Goal: Feedback & Contribution: Leave review/rating

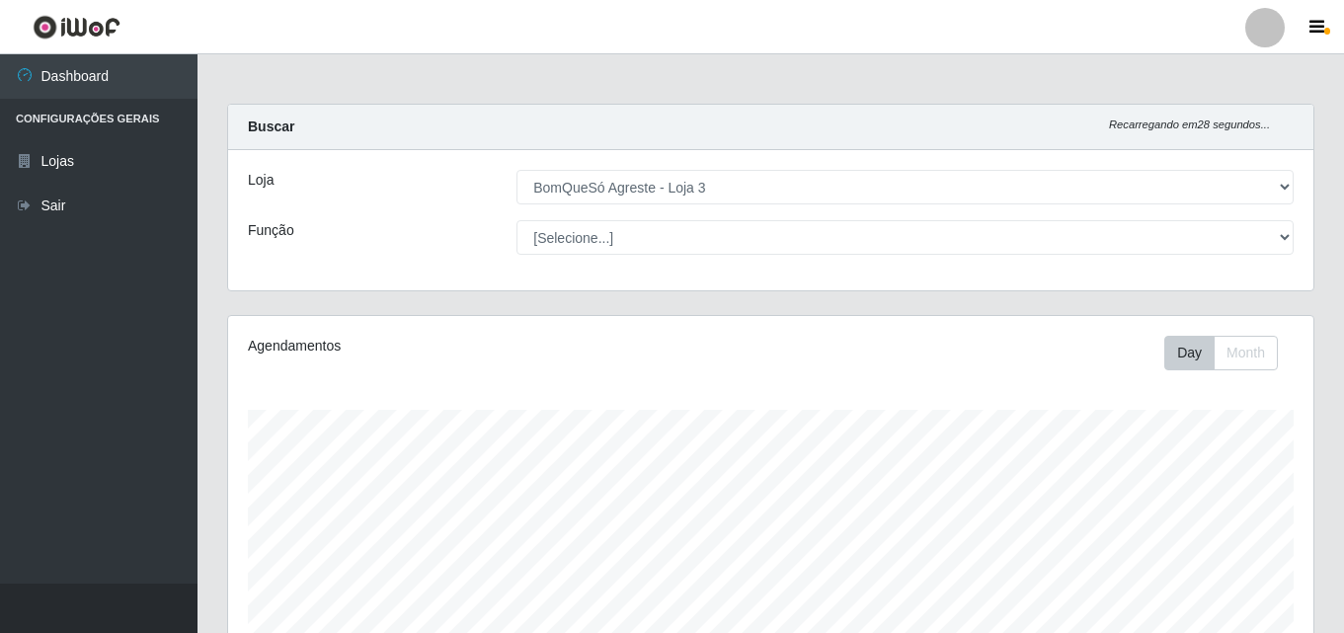
select select "215"
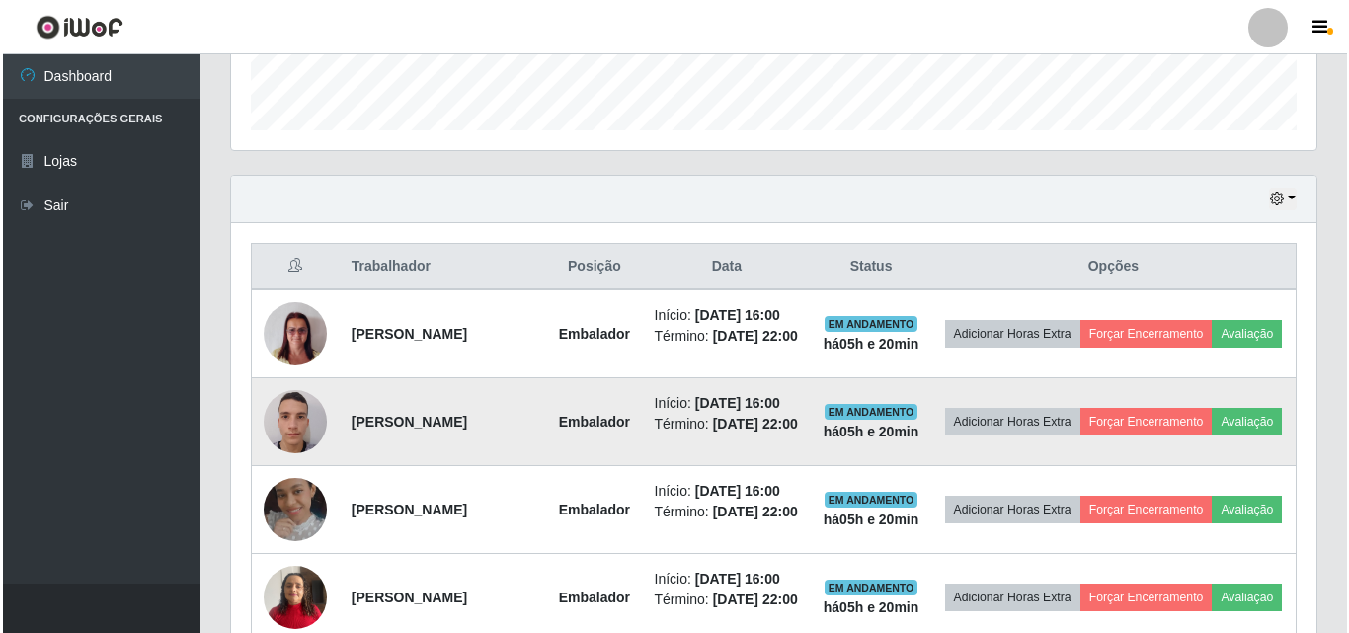
scroll to position [410, 1085]
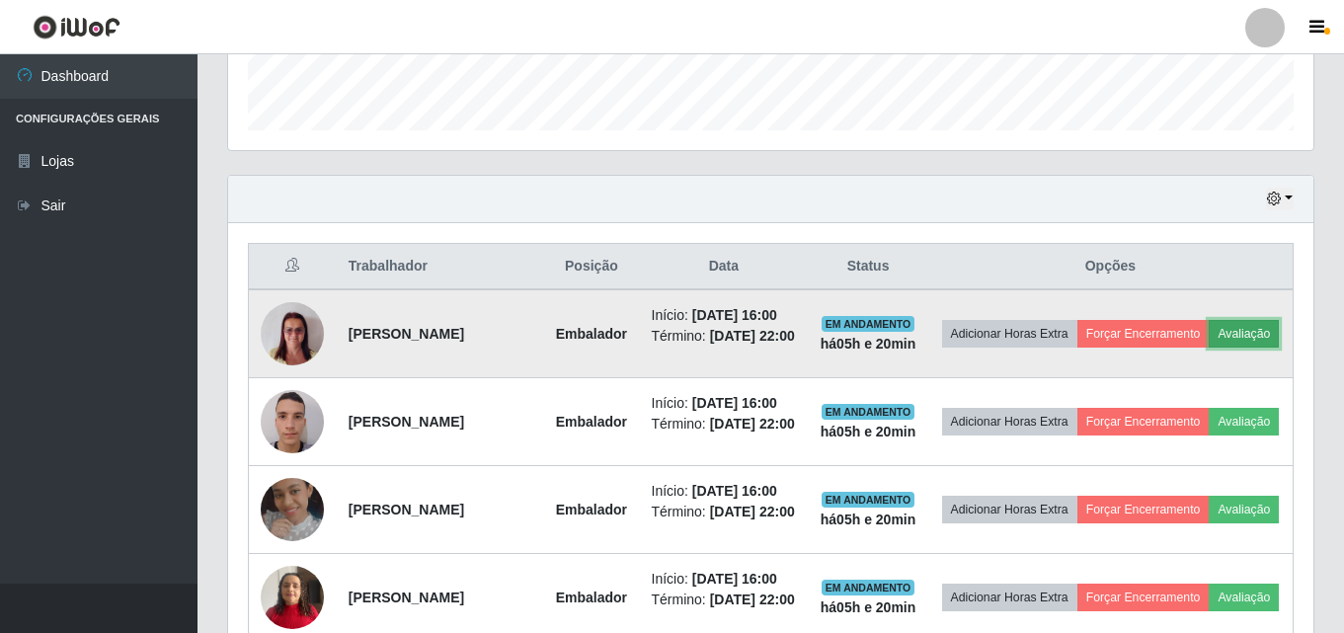
click at [1209, 348] on button "Avaliação" at bounding box center [1244, 334] width 70 height 28
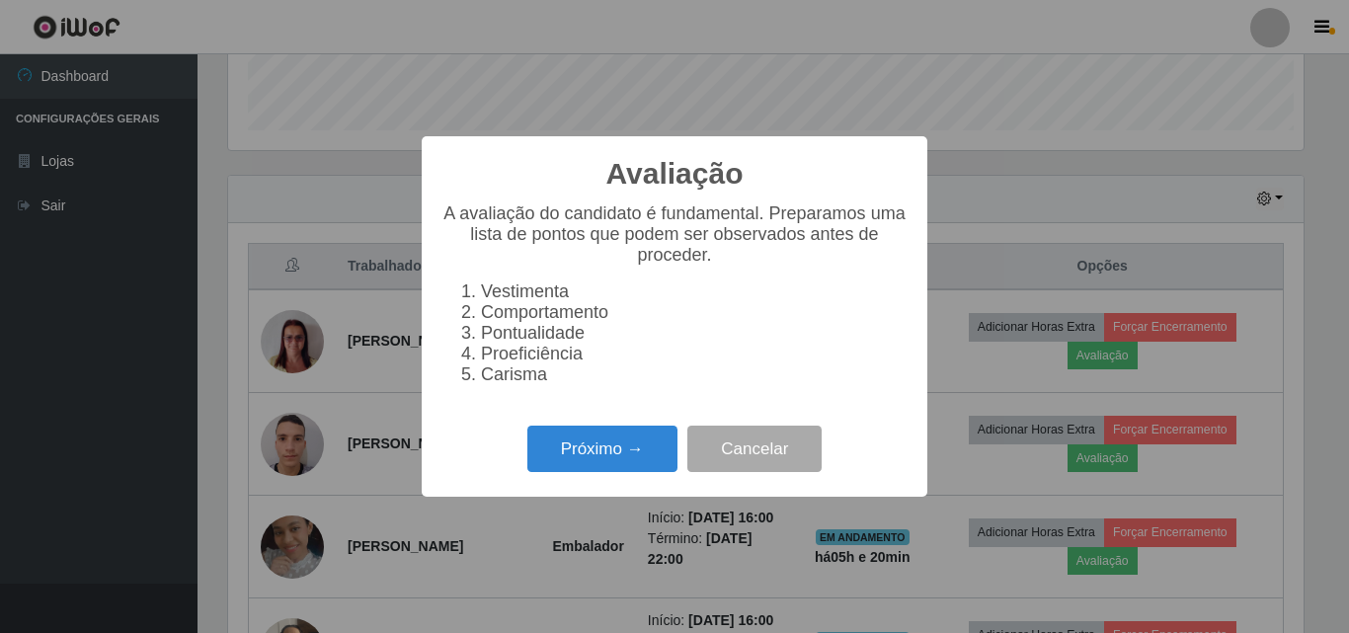
scroll to position [410, 1075]
click at [574, 456] on button "Próximo →" at bounding box center [602, 449] width 150 height 46
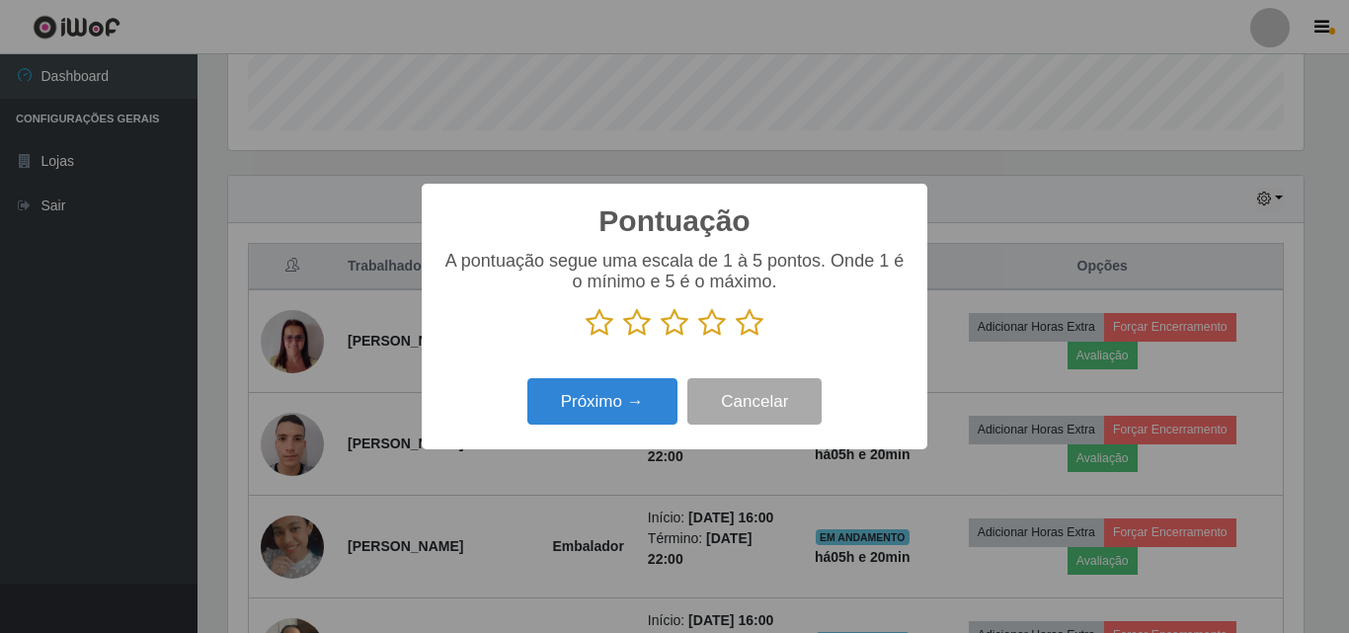
scroll to position [987049, 986383]
click at [752, 331] on icon at bounding box center [750, 323] width 28 height 30
click at [736, 338] on input "radio" at bounding box center [736, 338] width 0 height 0
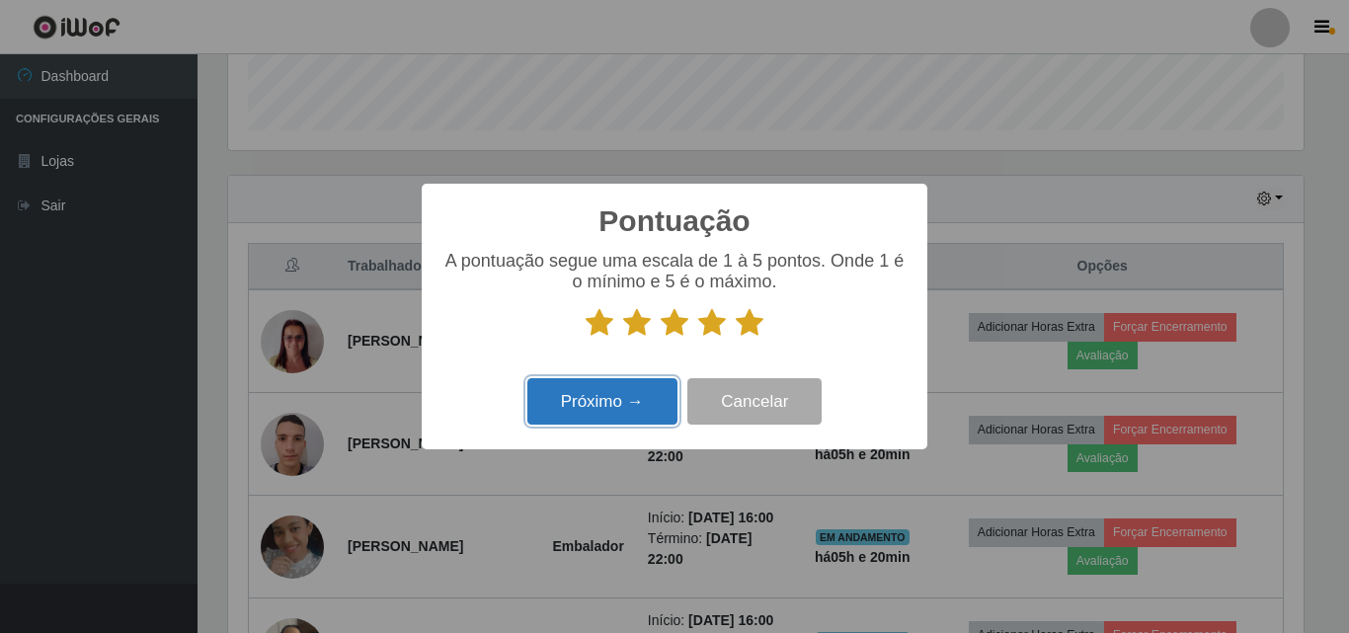
click at [614, 399] on button "Próximo →" at bounding box center [602, 401] width 150 height 46
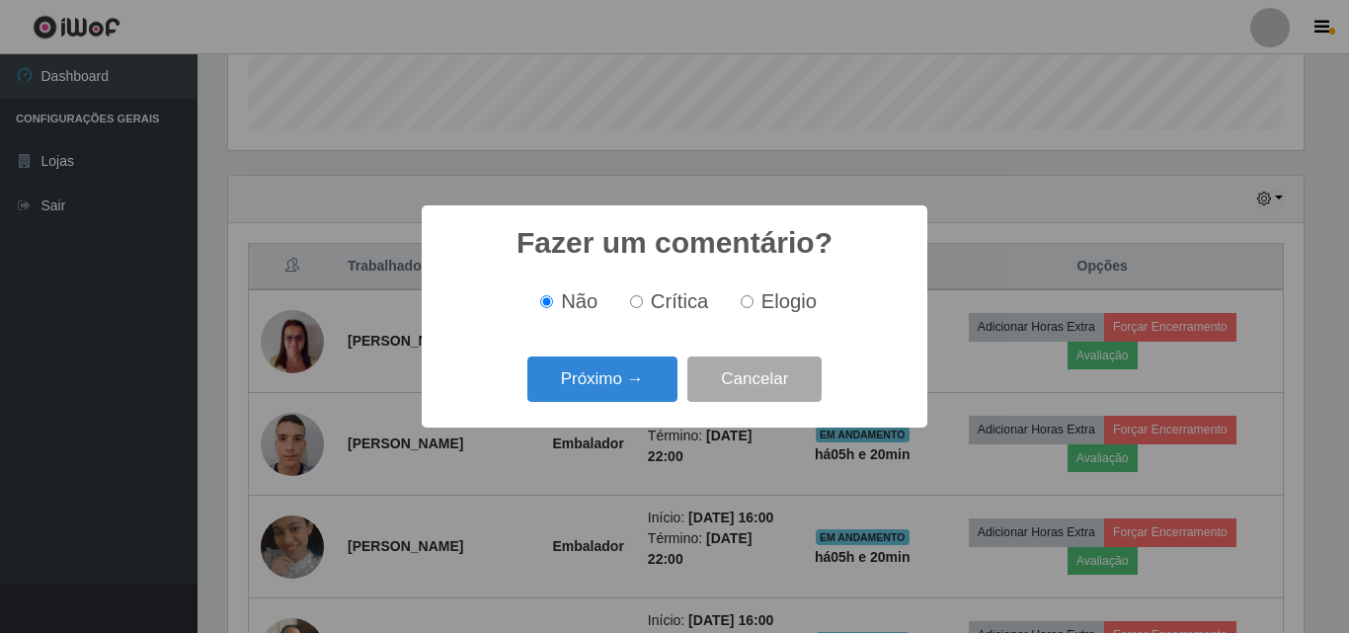
click at [758, 300] on label "Elogio" at bounding box center [775, 301] width 84 height 23
click at [753, 300] on input "Elogio" at bounding box center [747, 301] width 13 height 13
radio input "true"
click at [656, 382] on button "Próximo →" at bounding box center [602, 379] width 150 height 46
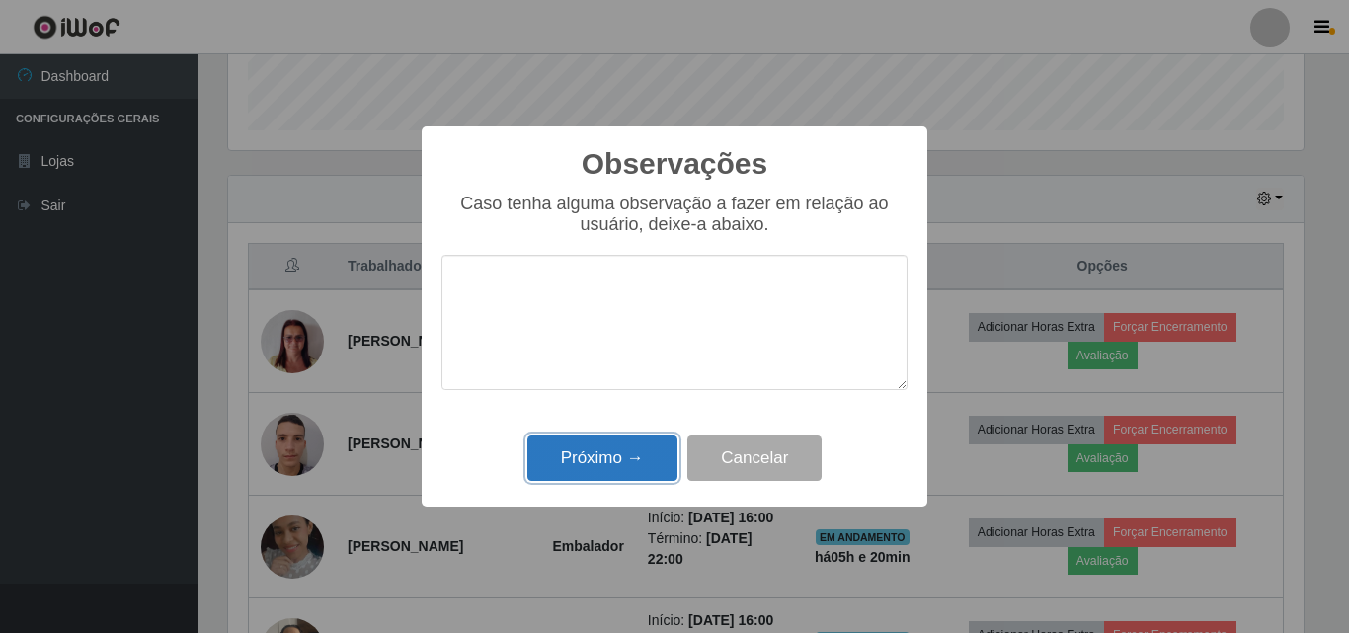
click at [617, 451] on button "Próximo →" at bounding box center [602, 458] width 150 height 46
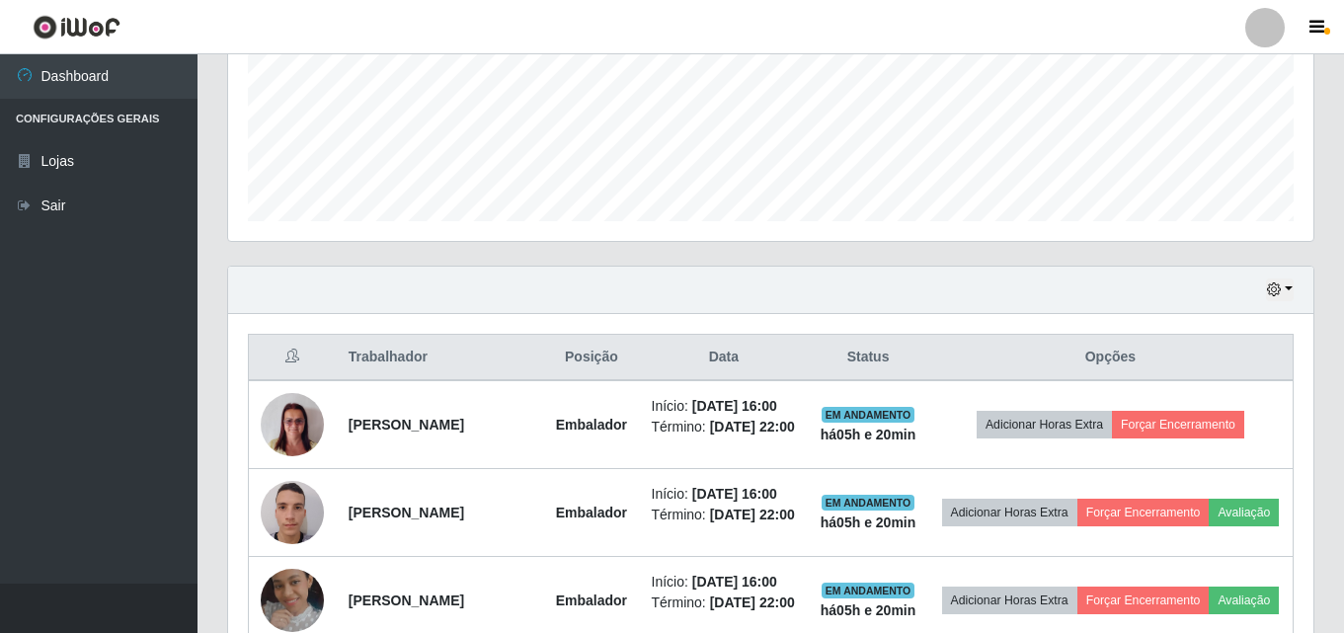
scroll to position [477, 0]
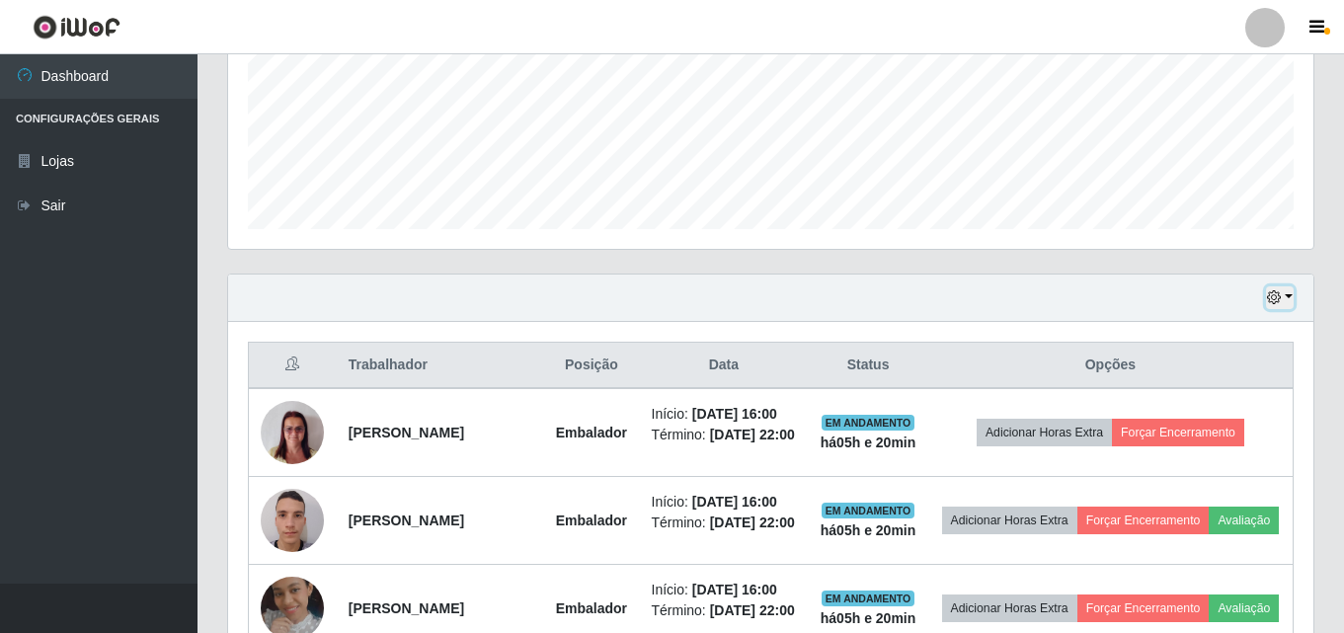
click at [1288, 295] on button "button" at bounding box center [1280, 297] width 28 height 23
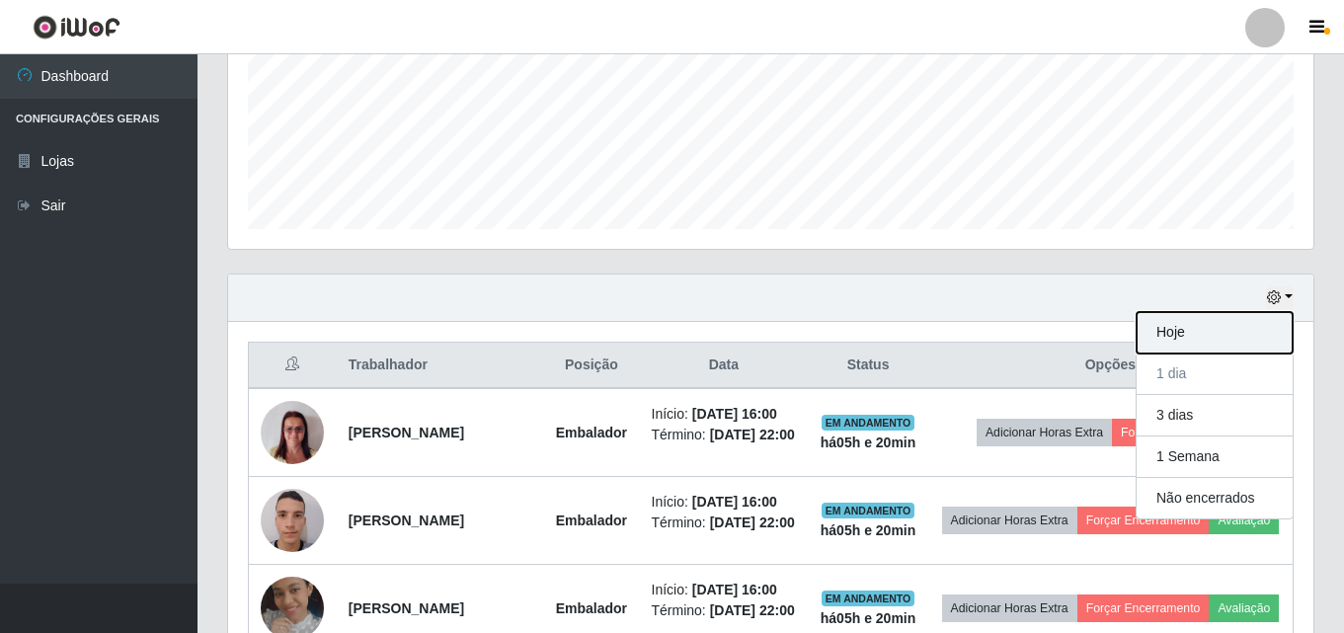
click at [1206, 331] on button "Hoje" at bounding box center [1215, 332] width 156 height 41
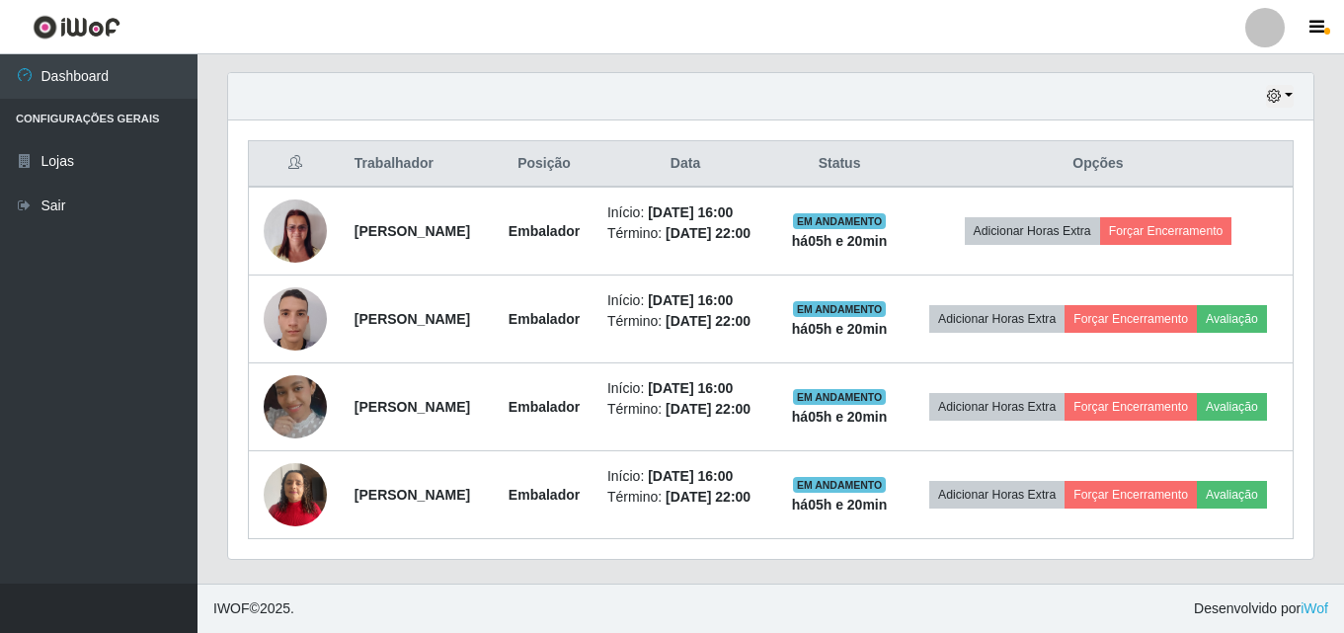
scroll to position [738, 0]
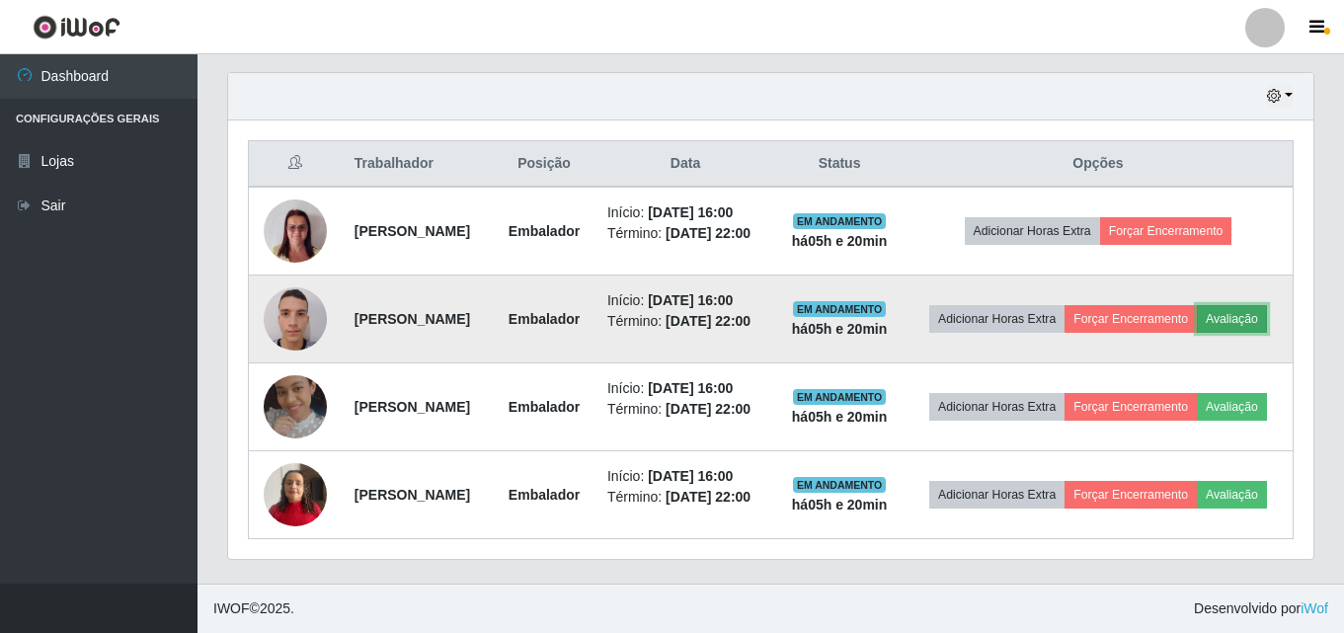
click at [1197, 305] on button "Avaliação" at bounding box center [1232, 319] width 70 height 28
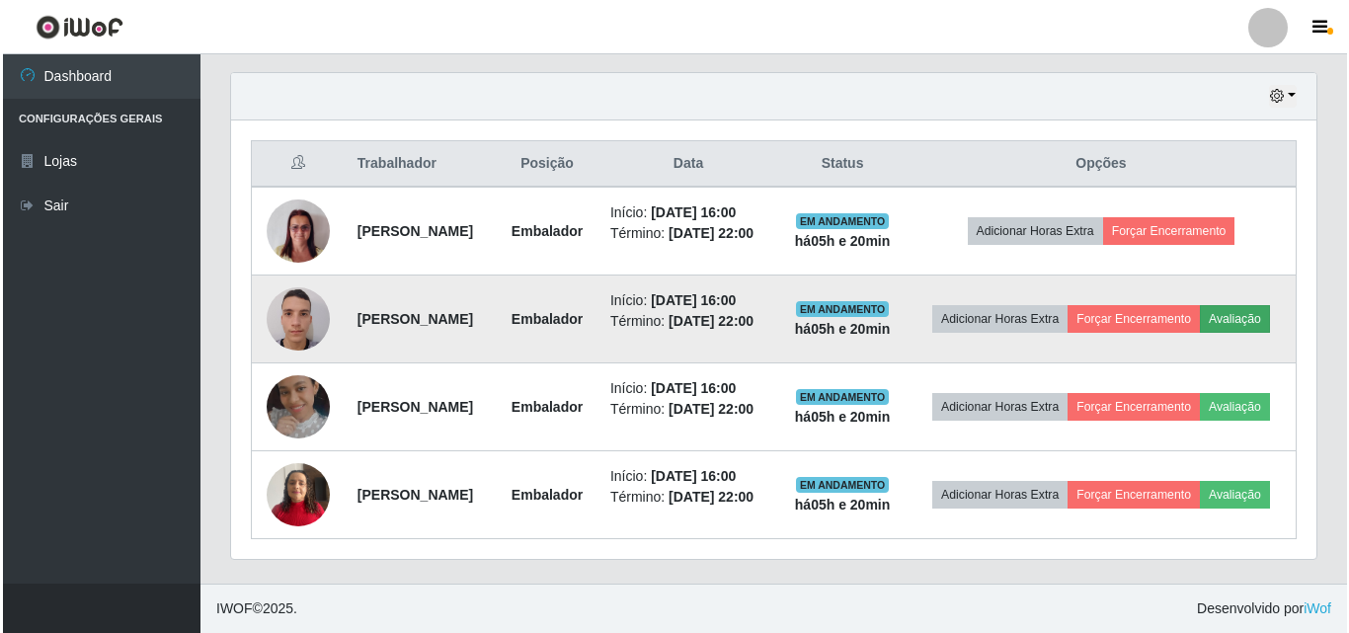
scroll to position [410, 1075]
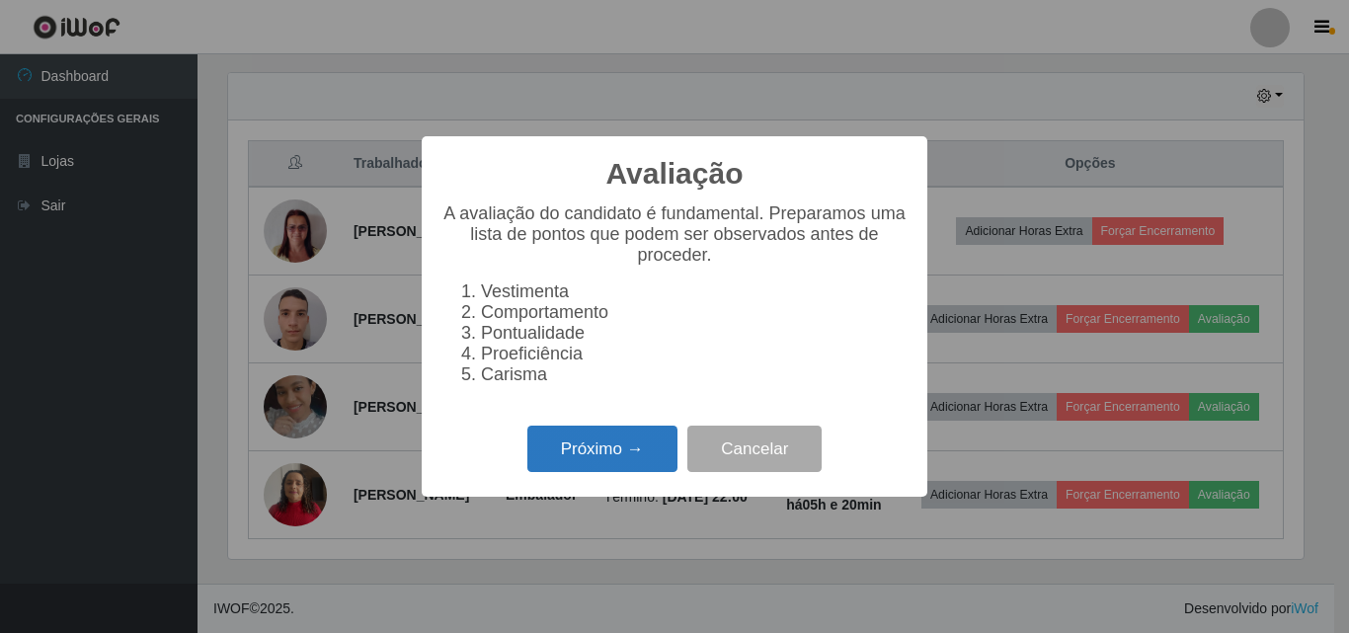
click at [666, 459] on button "Próximo →" at bounding box center [602, 449] width 150 height 46
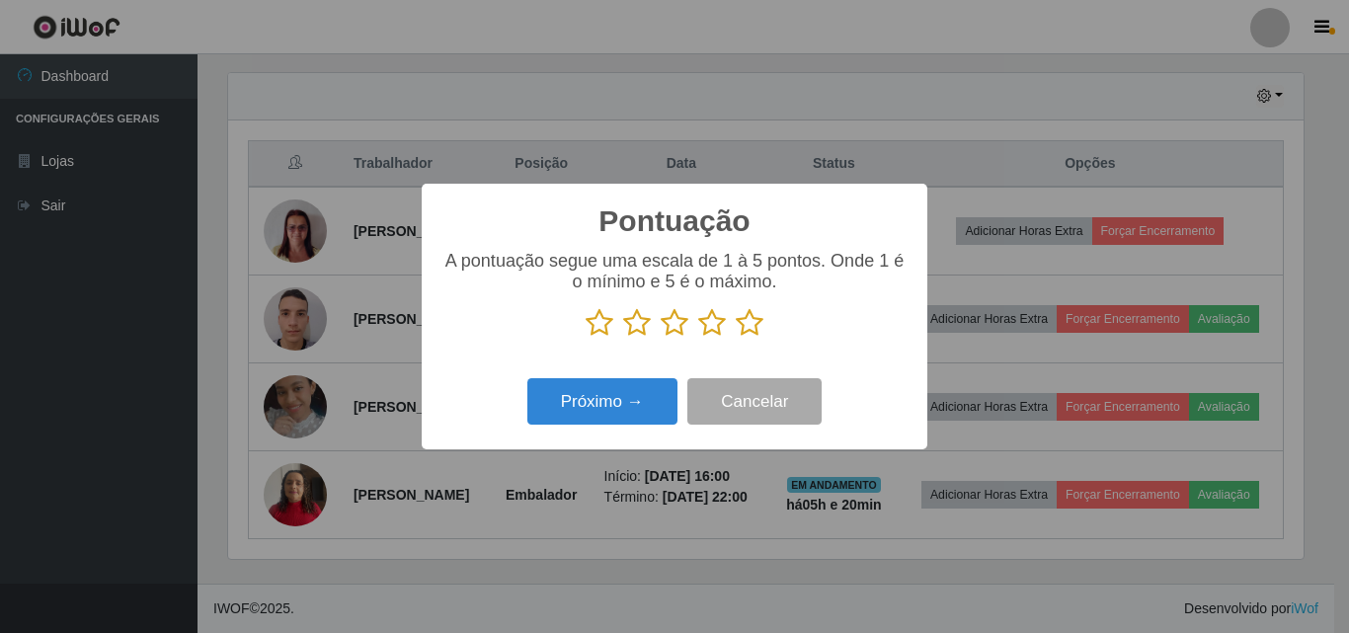
click at [751, 328] on icon at bounding box center [750, 323] width 28 height 30
click at [736, 338] on input "radio" at bounding box center [736, 338] width 0 height 0
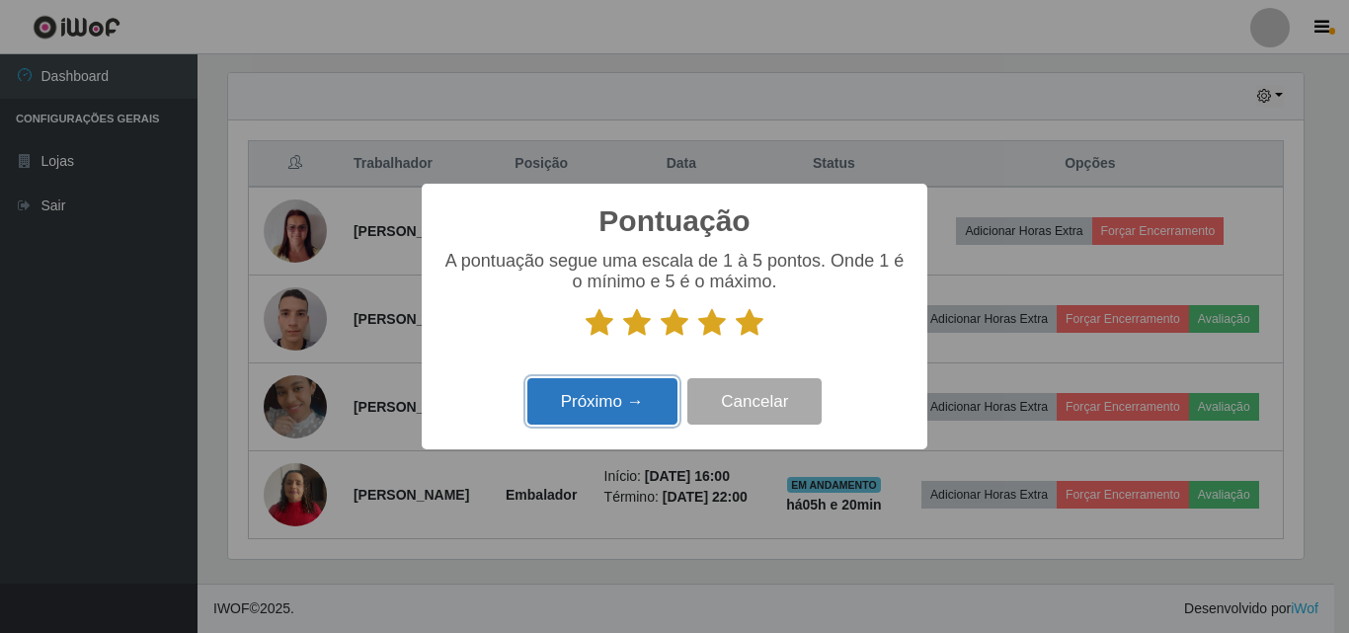
click at [657, 407] on button "Próximo →" at bounding box center [602, 401] width 150 height 46
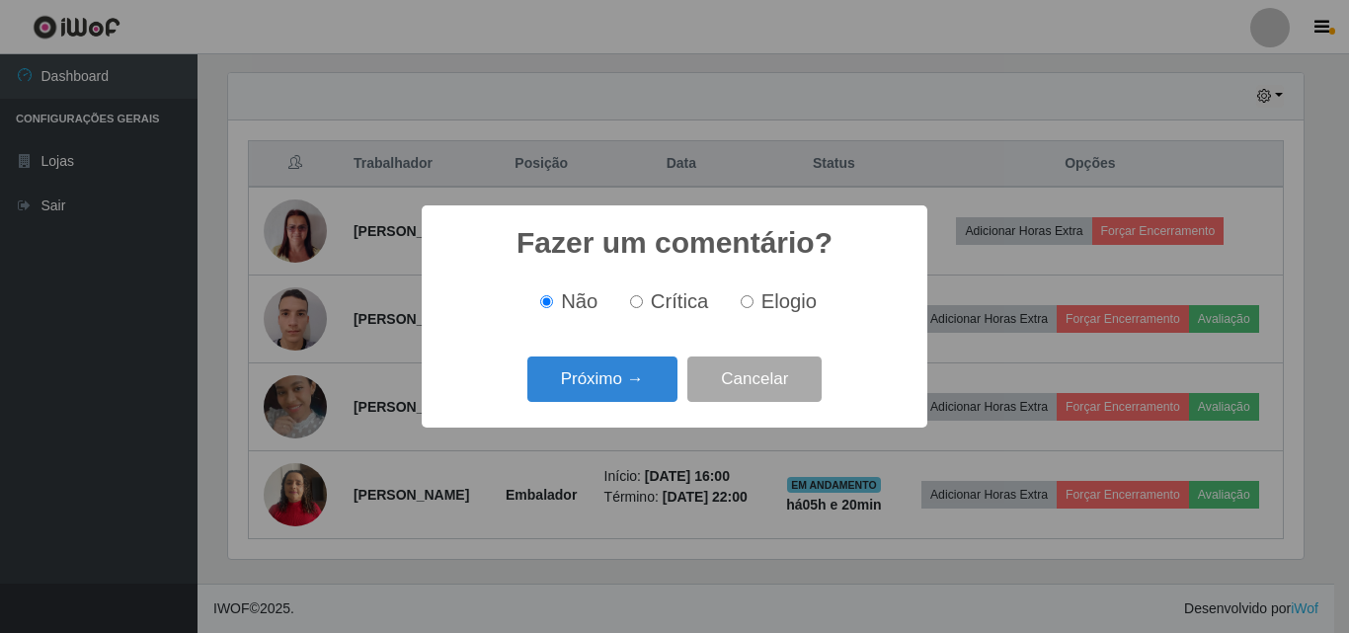
click at [800, 311] on span "Elogio" at bounding box center [788, 301] width 55 height 22
click at [753, 308] on input "Elogio" at bounding box center [747, 301] width 13 height 13
radio input "true"
click at [653, 374] on button "Próximo →" at bounding box center [602, 379] width 150 height 46
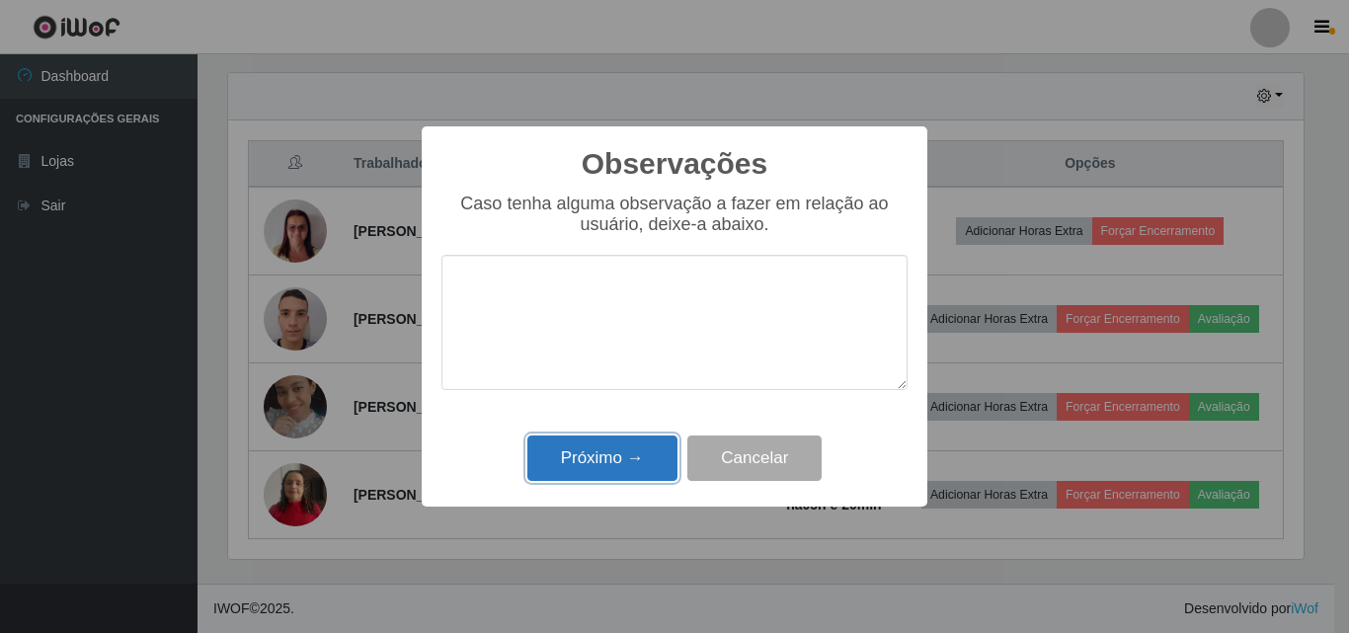
click at [623, 467] on button "Próximo →" at bounding box center [602, 458] width 150 height 46
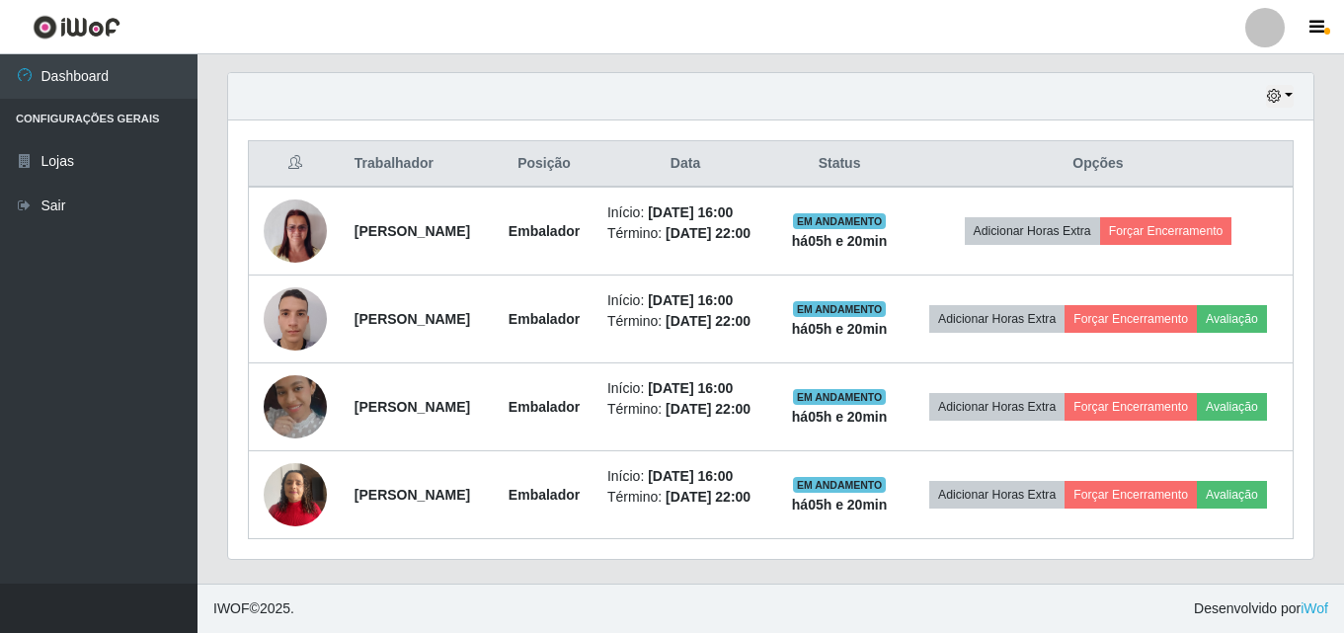
scroll to position [410, 1085]
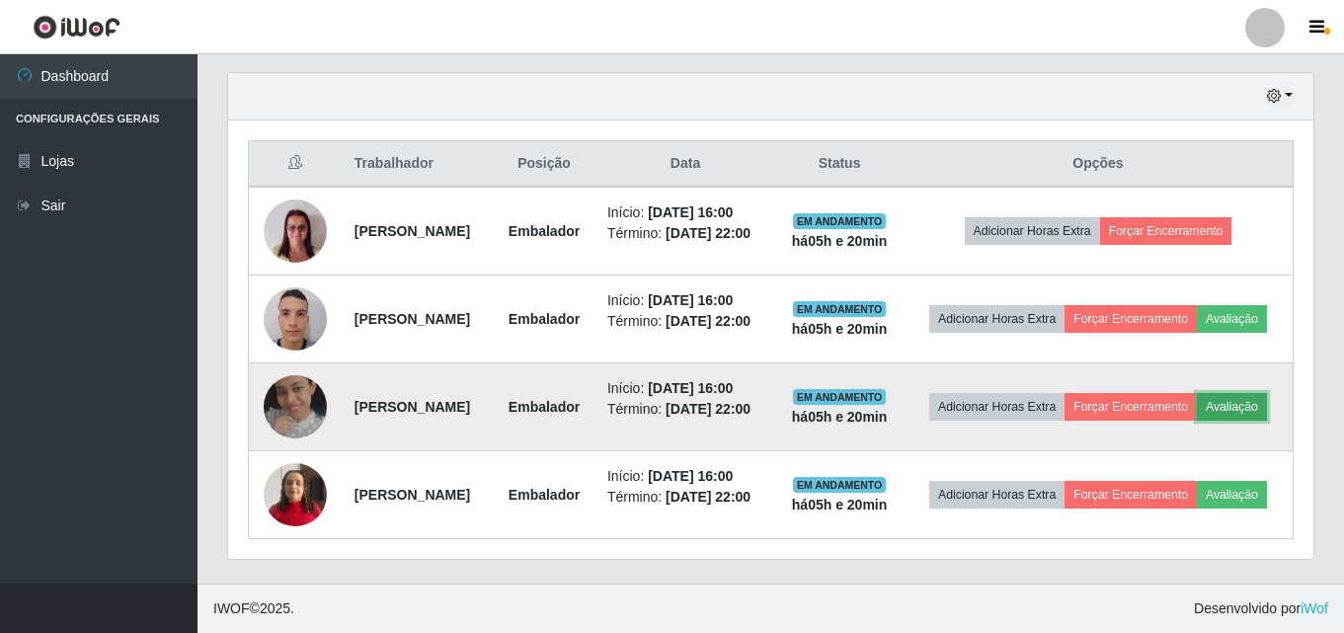
click at [1197, 421] on button "Avaliação" at bounding box center [1232, 407] width 70 height 28
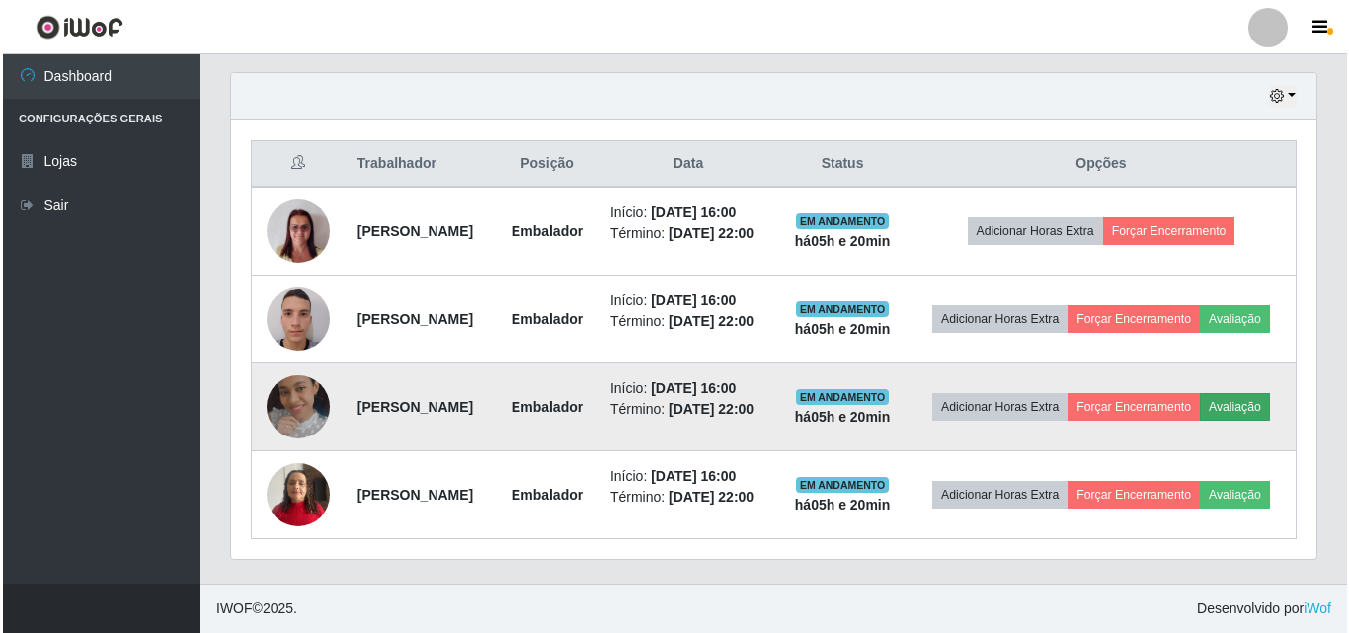
scroll to position [410, 1075]
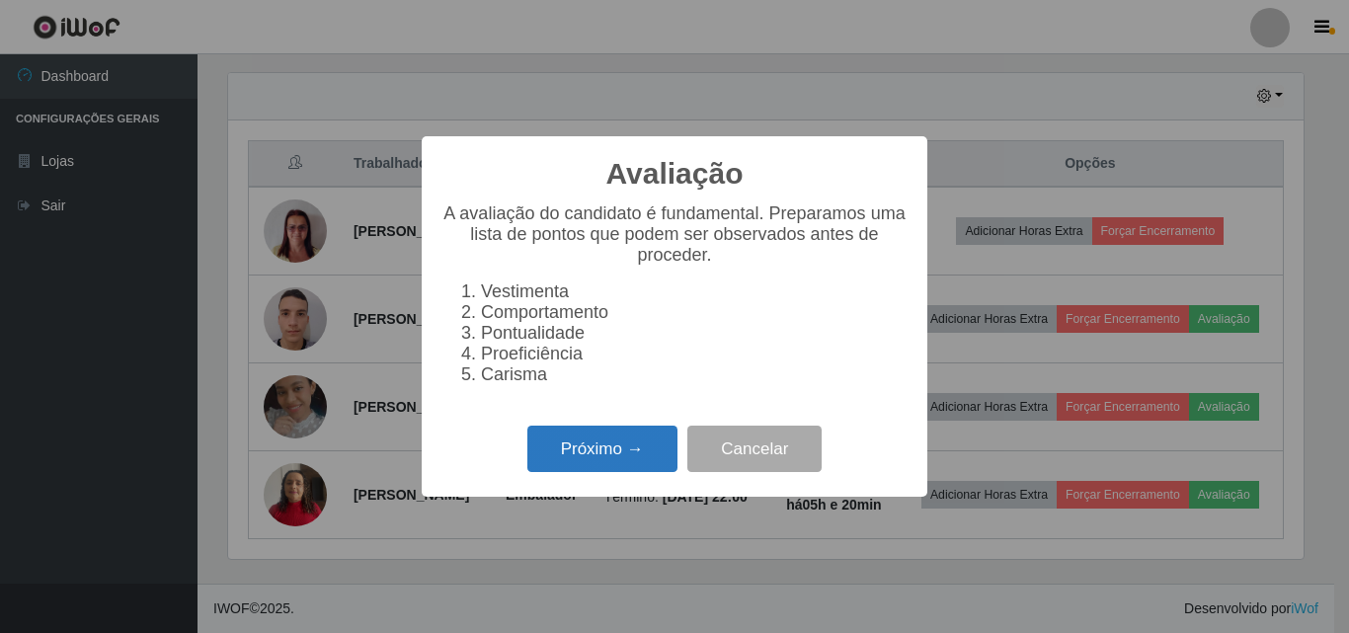
click at [650, 456] on button "Próximo →" at bounding box center [602, 449] width 150 height 46
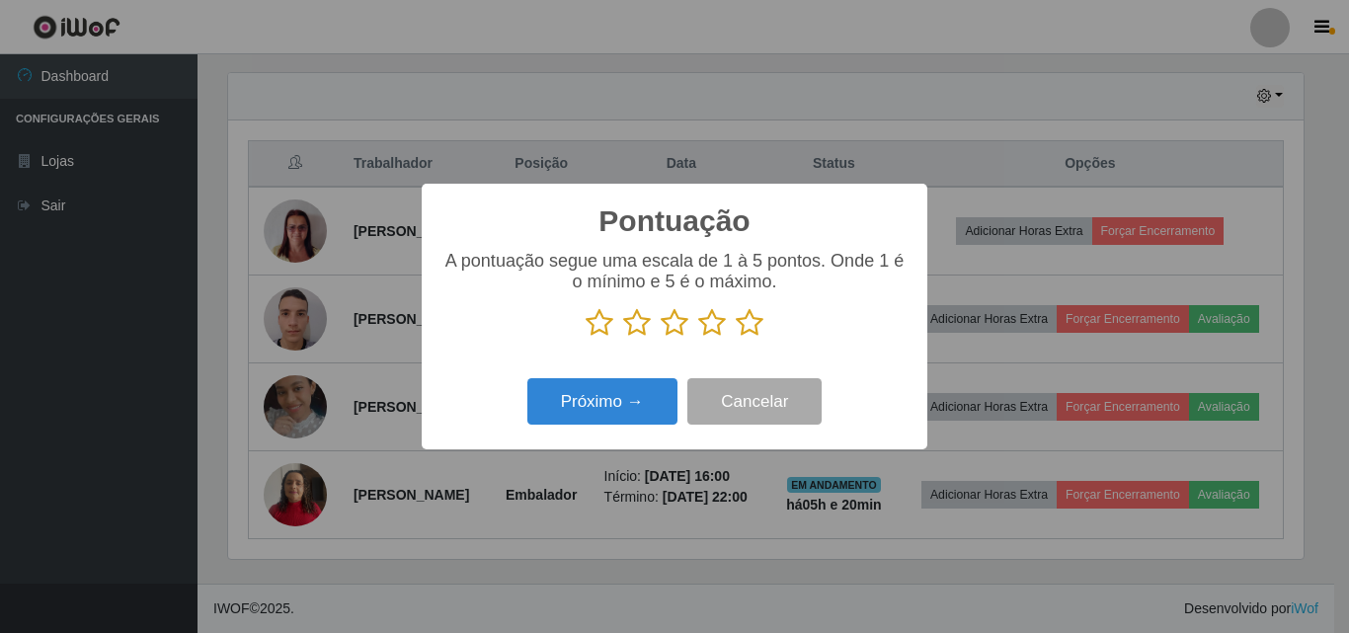
click at [748, 320] on icon at bounding box center [750, 323] width 28 height 30
click at [736, 338] on input "radio" at bounding box center [736, 338] width 0 height 0
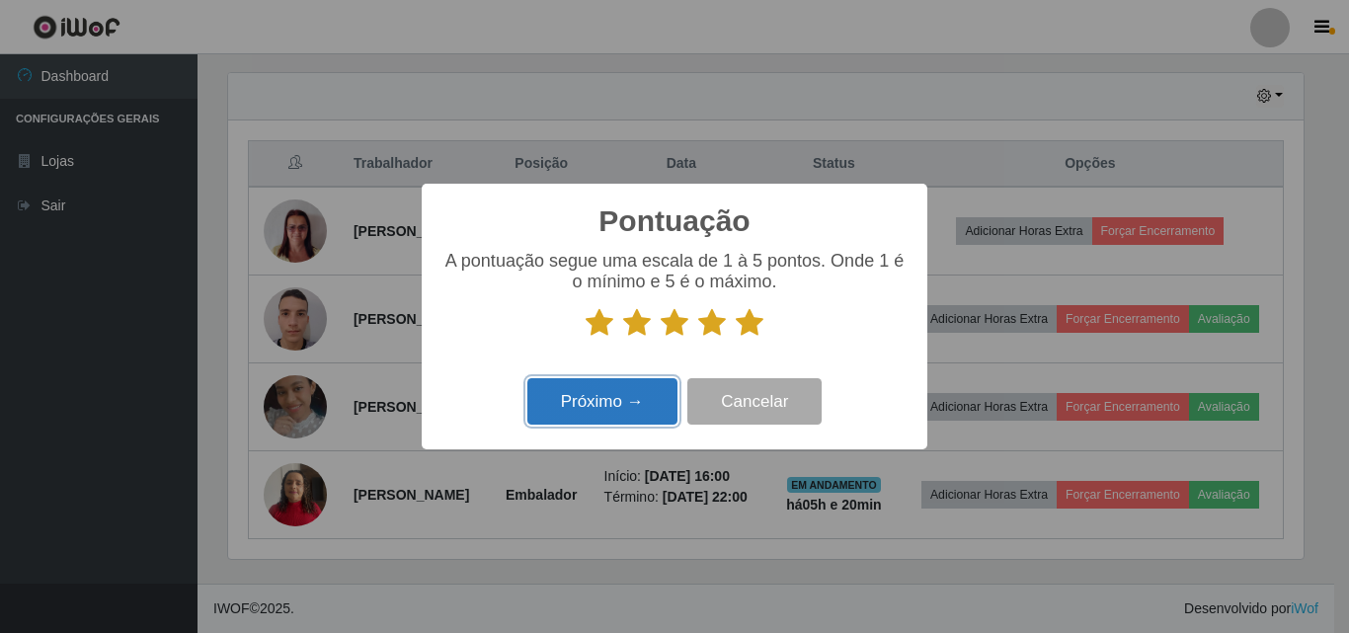
click at [589, 410] on button "Próximo →" at bounding box center [602, 401] width 150 height 46
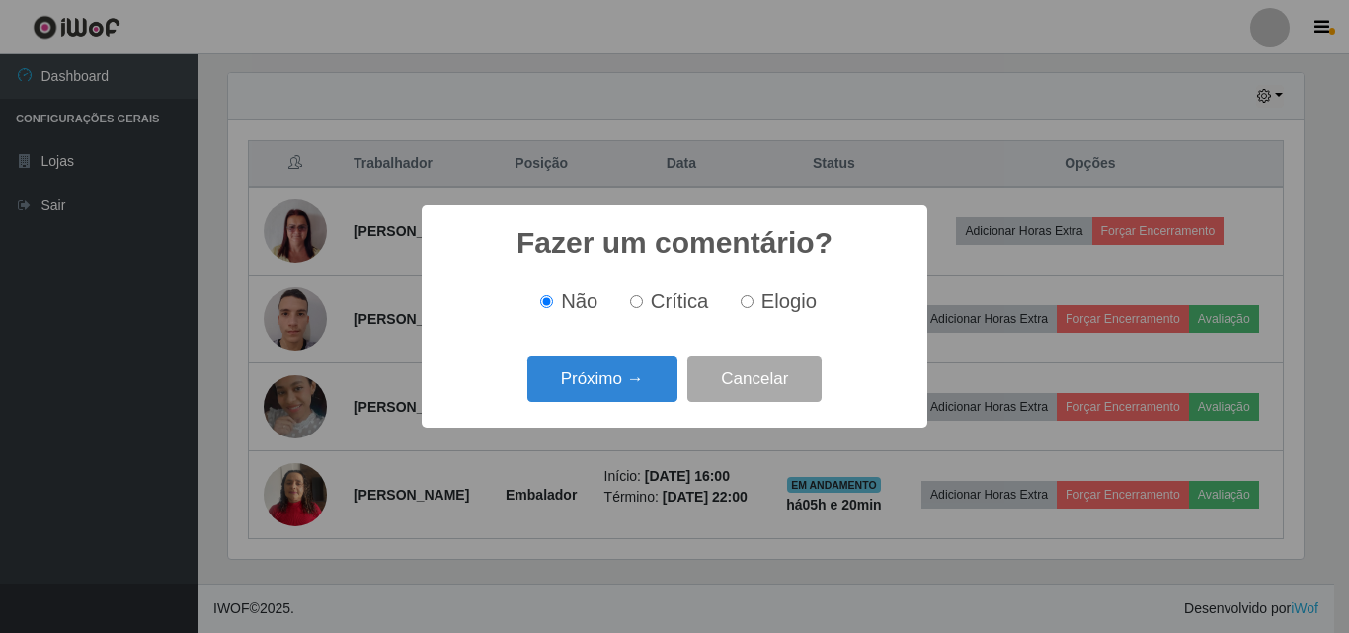
click at [783, 308] on span "Elogio" at bounding box center [788, 301] width 55 height 22
click at [753, 308] on input "Elogio" at bounding box center [747, 301] width 13 height 13
radio input "true"
click at [583, 384] on button "Próximo →" at bounding box center [602, 379] width 150 height 46
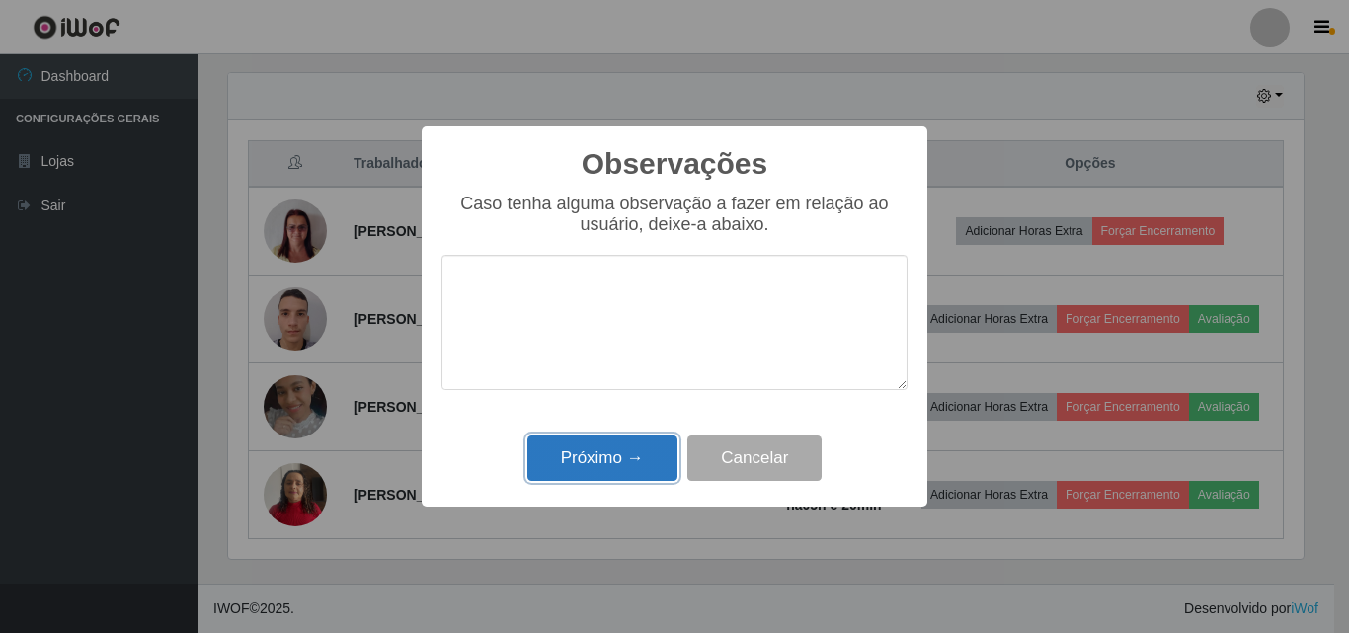
click at [602, 465] on button "Próximo →" at bounding box center [602, 458] width 150 height 46
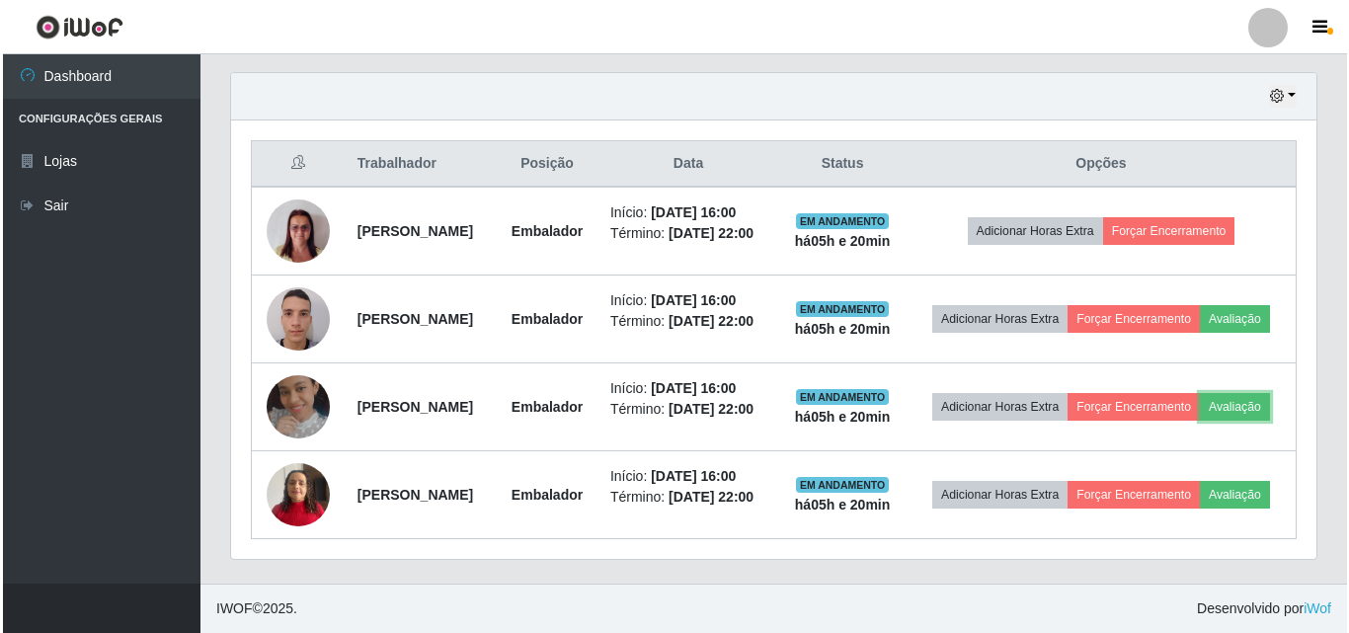
scroll to position [410, 1085]
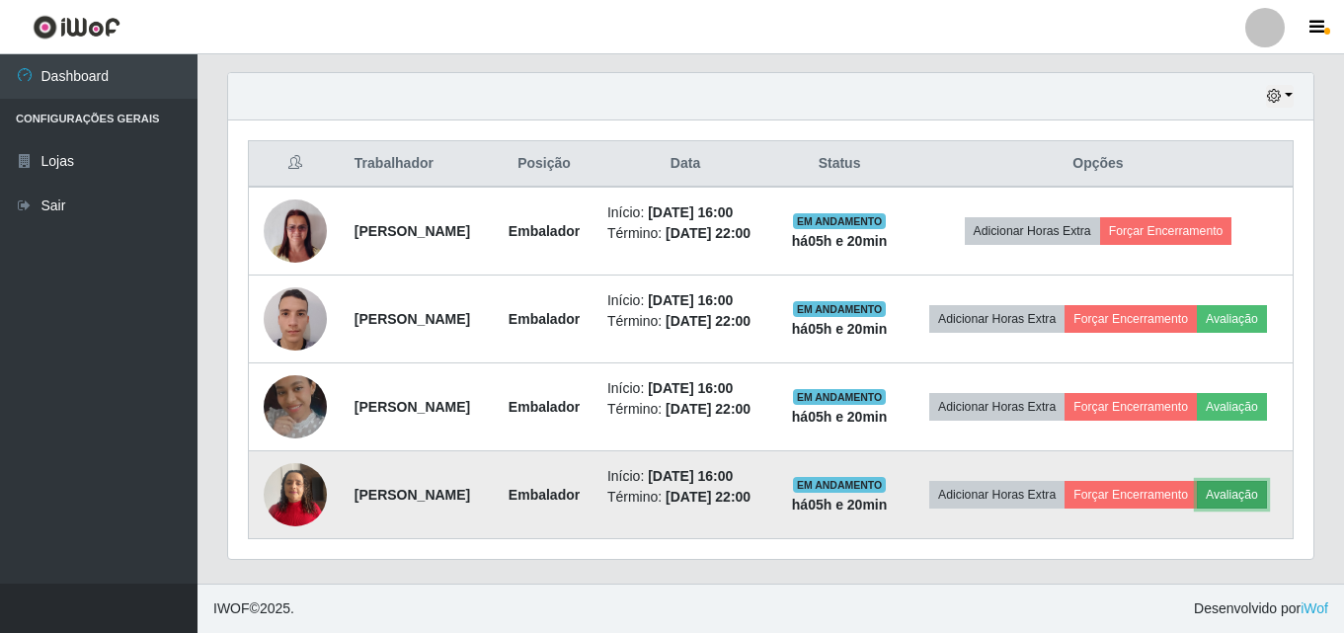
click at [1197, 509] on button "Avaliação" at bounding box center [1232, 495] width 70 height 28
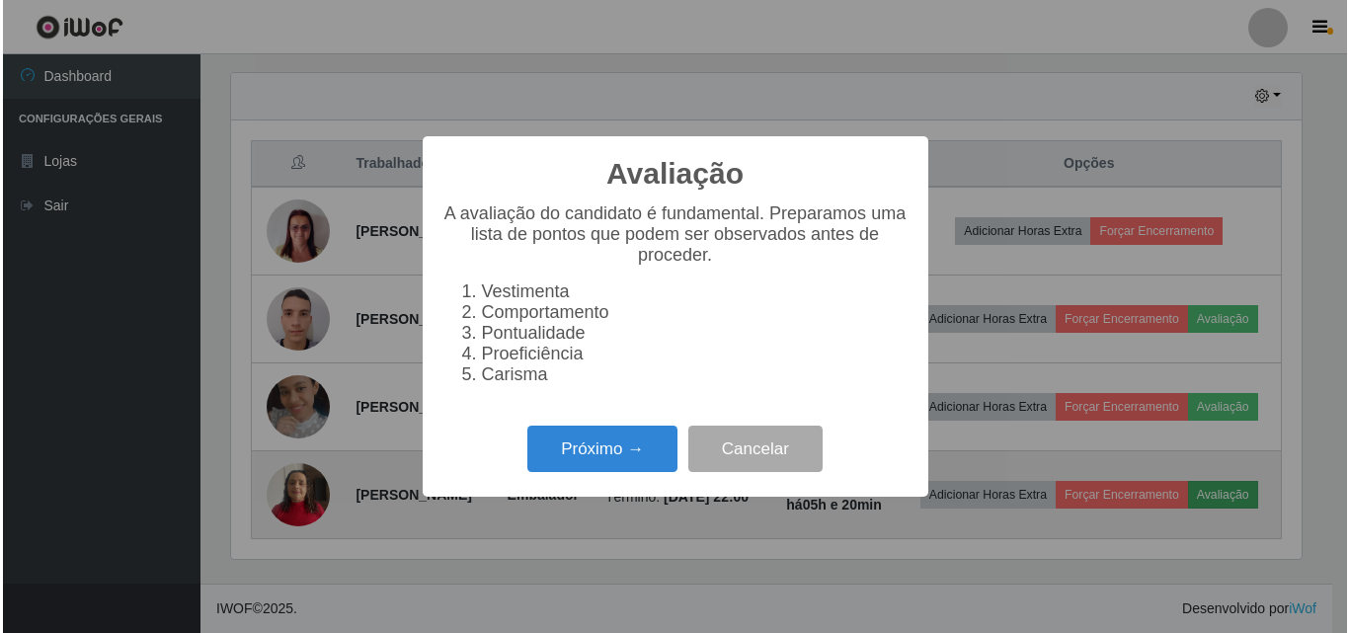
scroll to position [0, 0]
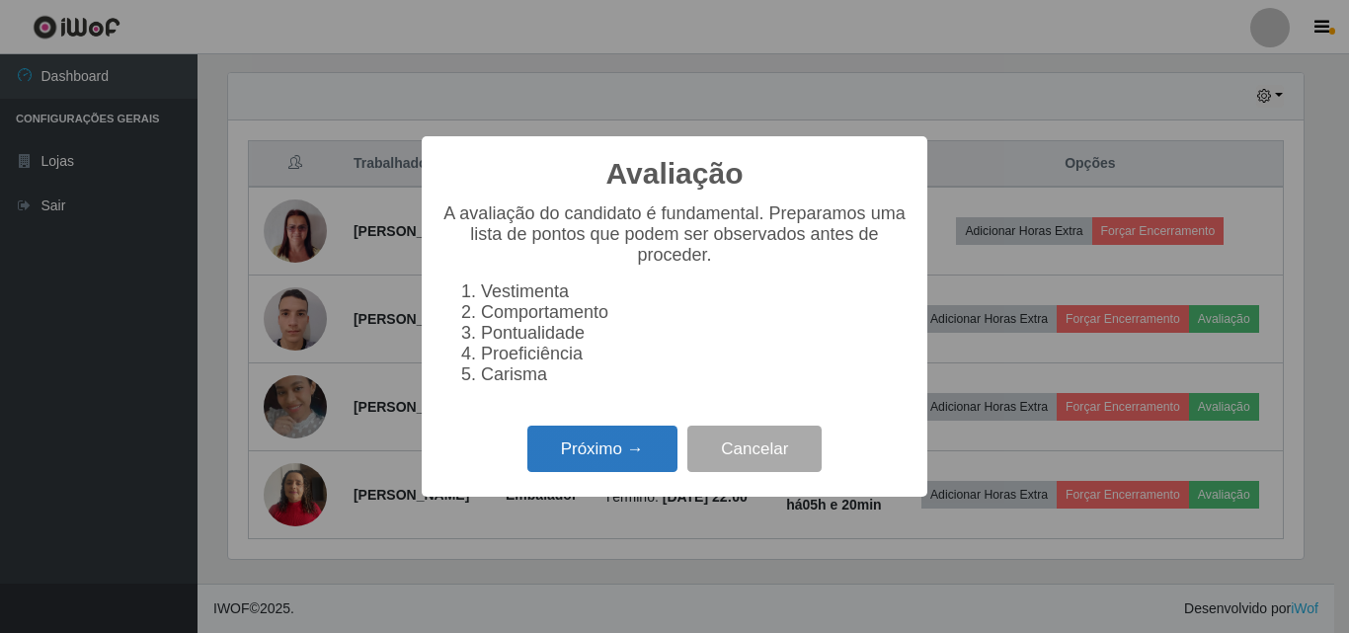
click at [658, 462] on button "Próximo →" at bounding box center [602, 449] width 150 height 46
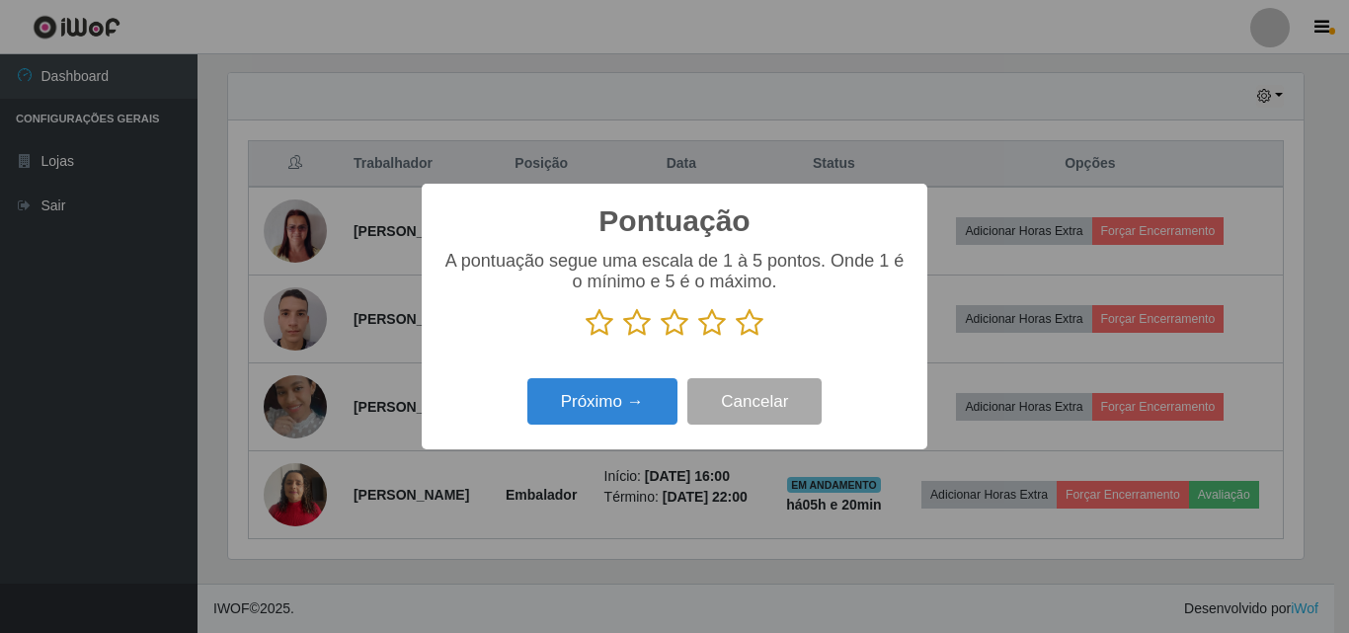
click at [754, 322] on icon at bounding box center [750, 323] width 28 height 30
click at [736, 338] on input "radio" at bounding box center [736, 338] width 0 height 0
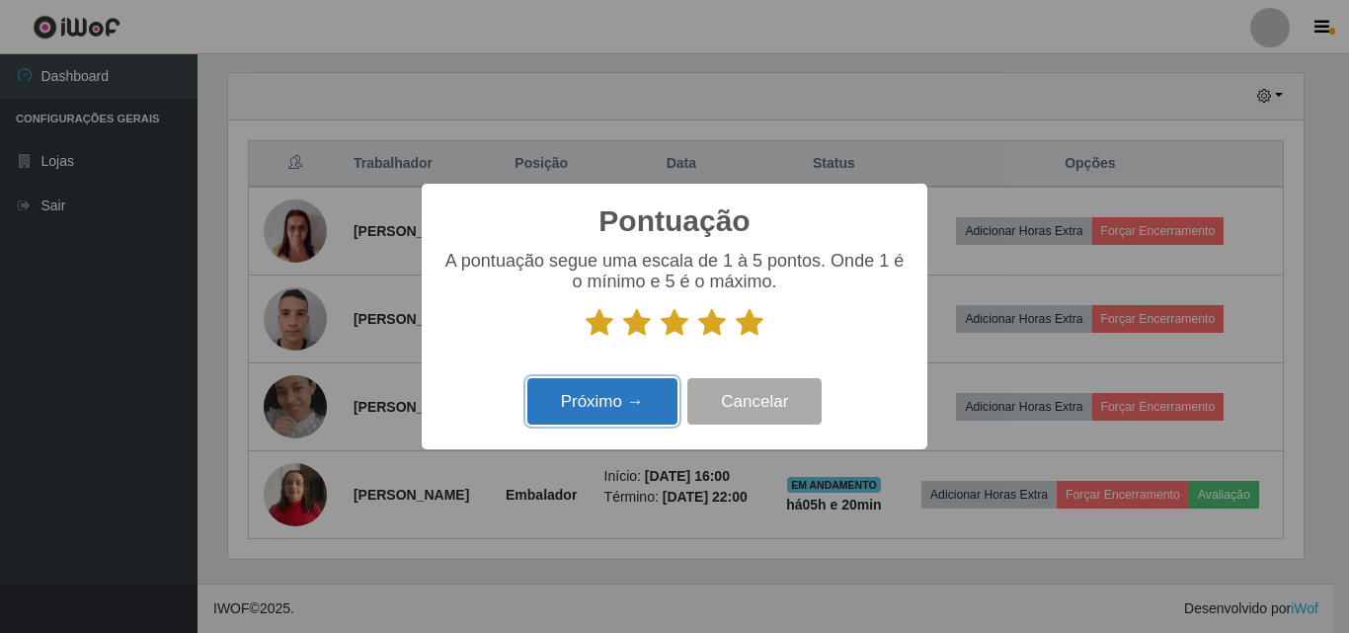
click at [619, 413] on button "Próximo →" at bounding box center [602, 401] width 150 height 46
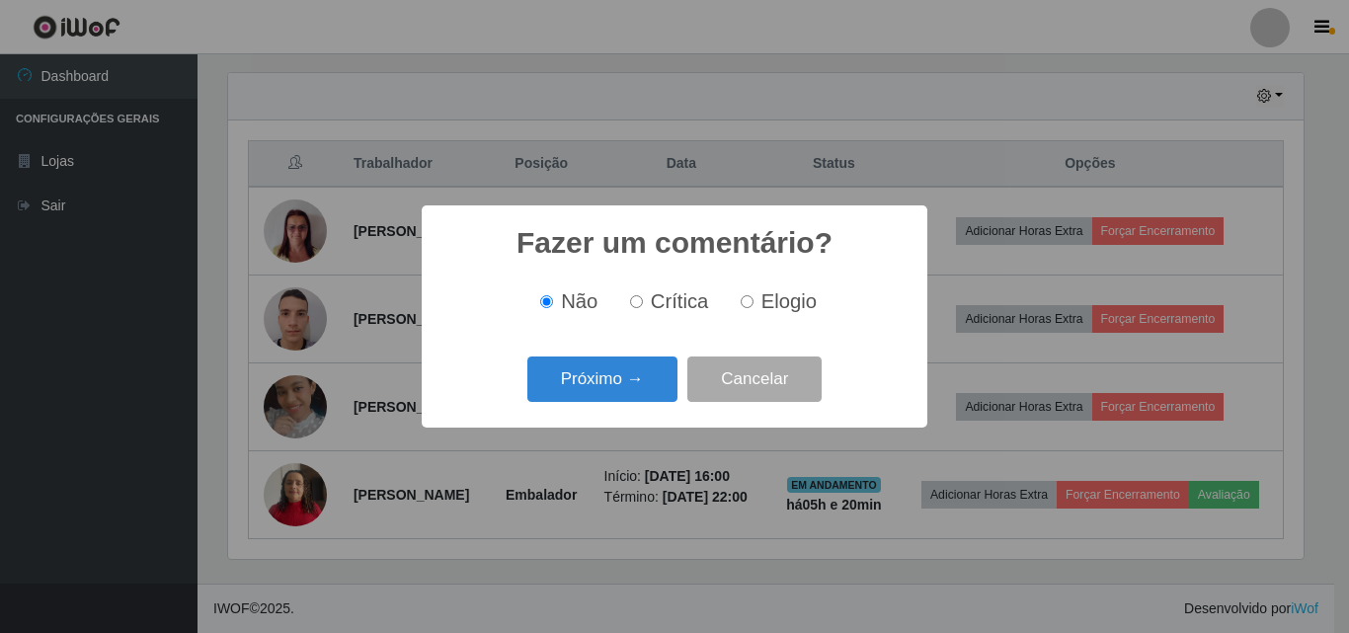
click at [763, 304] on span "Elogio" at bounding box center [788, 301] width 55 height 22
click at [753, 304] on input "Elogio" at bounding box center [747, 301] width 13 height 13
radio input "true"
click at [639, 375] on button "Próximo →" at bounding box center [602, 379] width 150 height 46
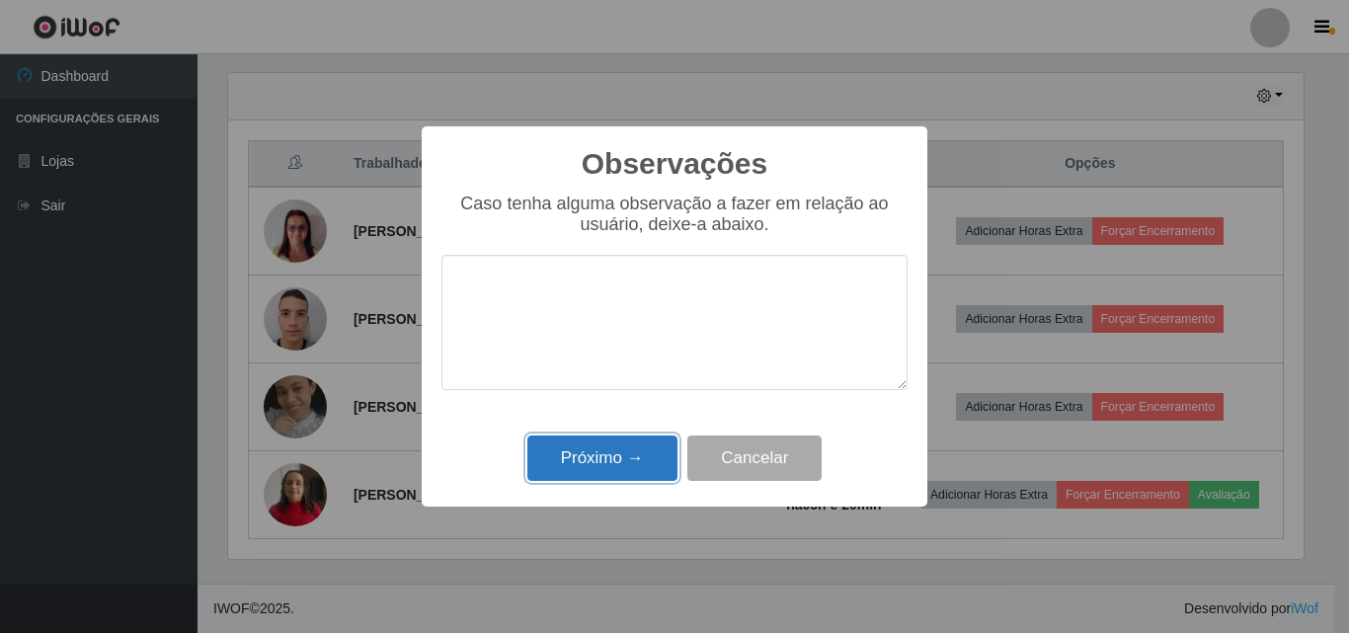
click at [623, 482] on button "Próximo →" at bounding box center [602, 458] width 150 height 46
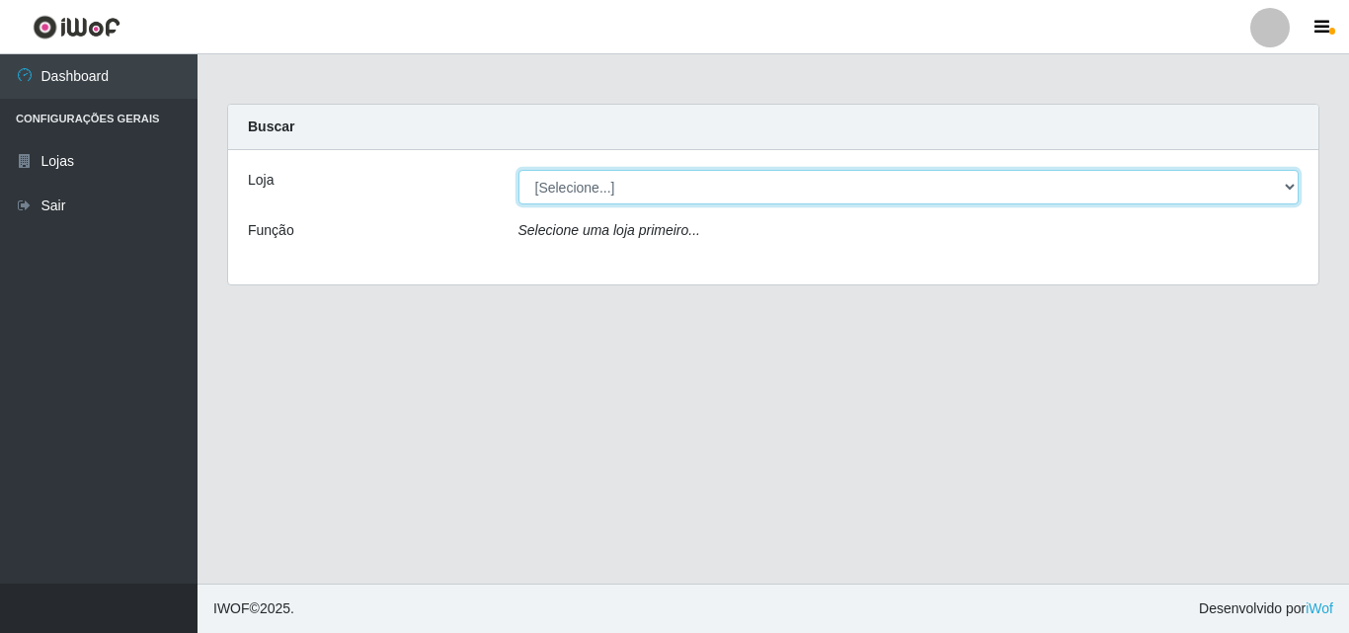
click at [678, 174] on select "[Selecione...] BomQueSó Agreste - Loja 3" at bounding box center [908, 187] width 781 height 35
select select "215"
click at [518, 170] on select "[Selecione...] BomQueSó Agreste - Loja 3" at bounding box center [908, 187] width 781 height 35
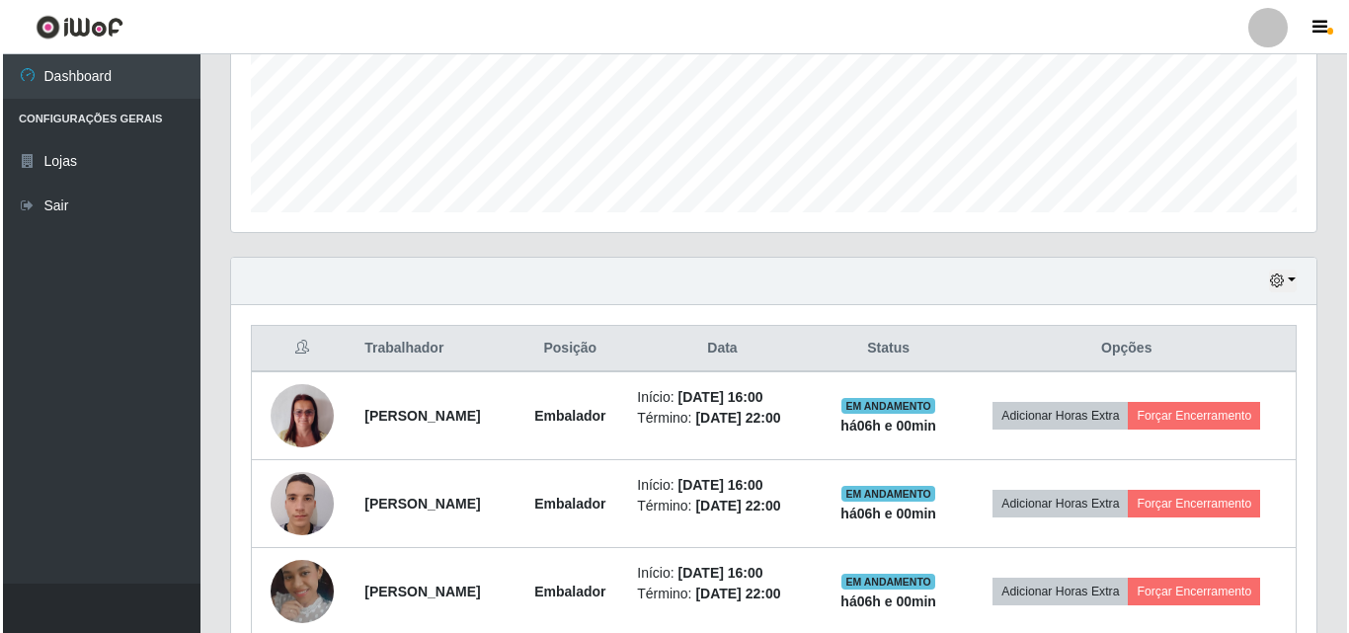
scroll to position [678, 0]
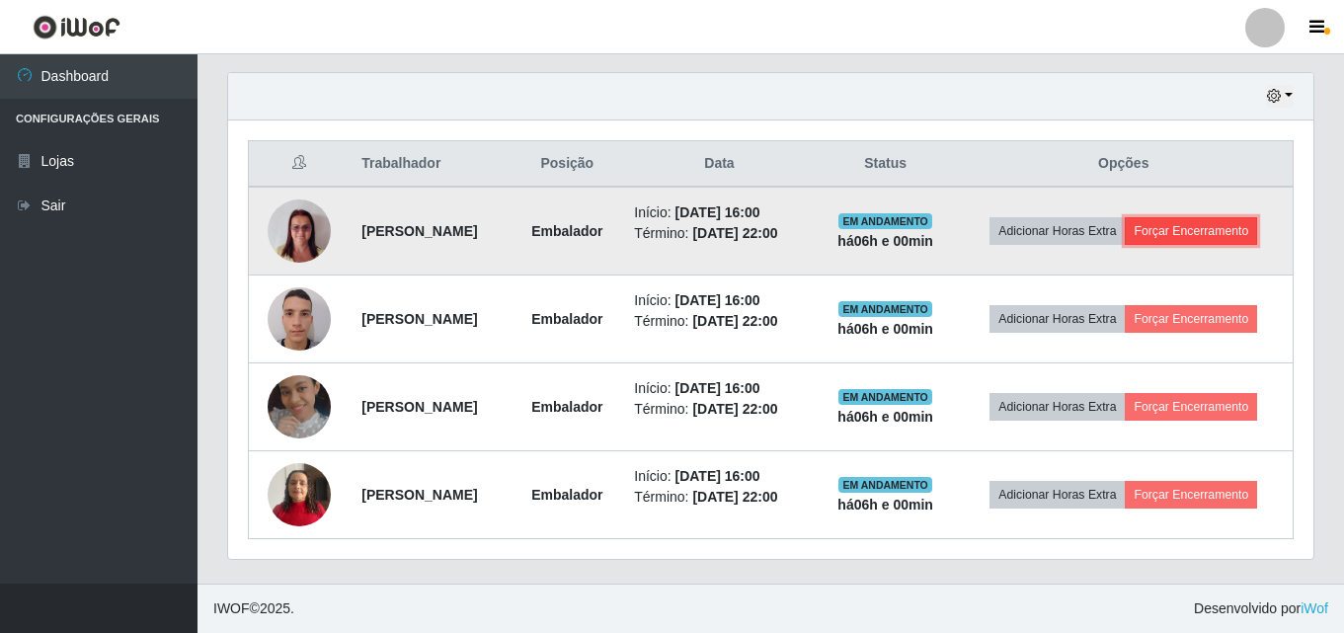
click at [1185, 229] on button "Forçar Encerramento" at bounding box center [1191, 231] width 132 height 28
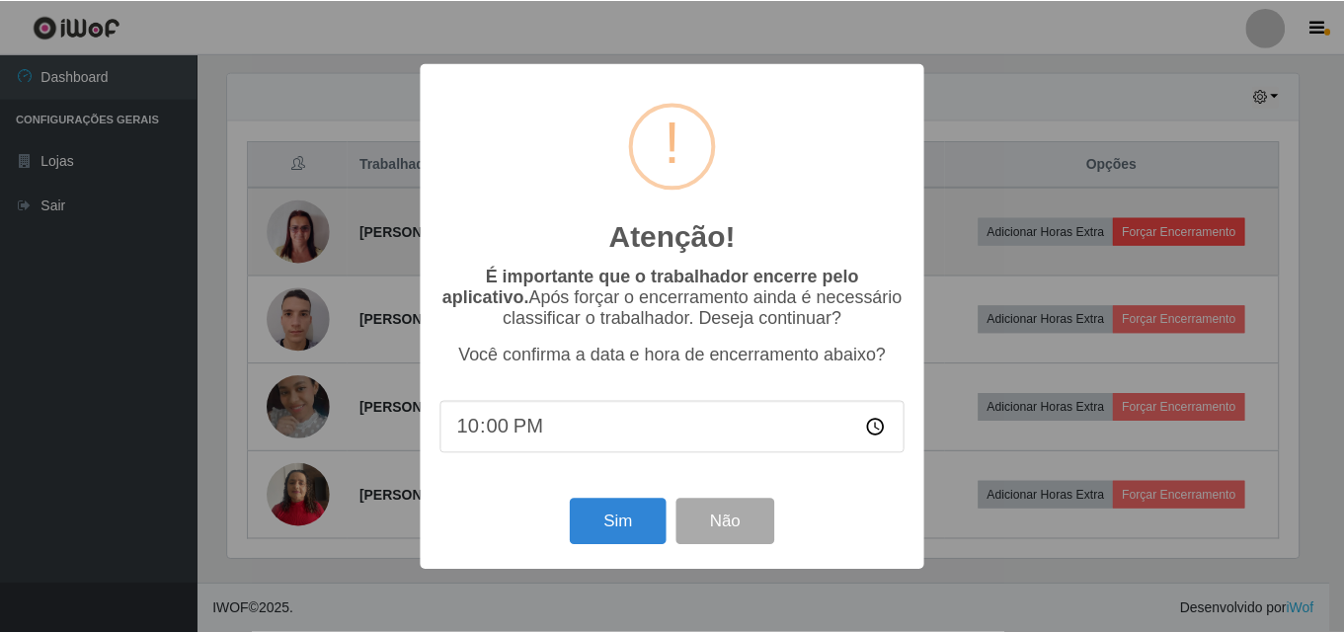
scroll to position [410, 1075]
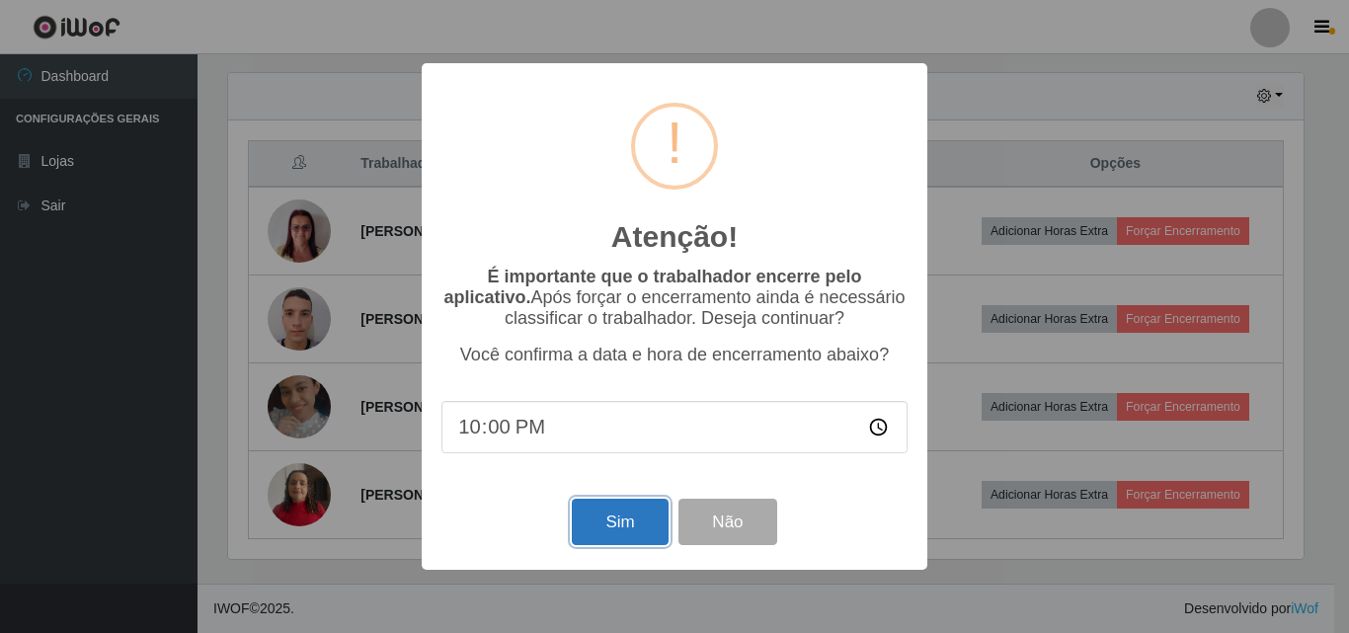
click at [616, 531] on button "Sim" at bounding box center [620, 522] width 96 height 46
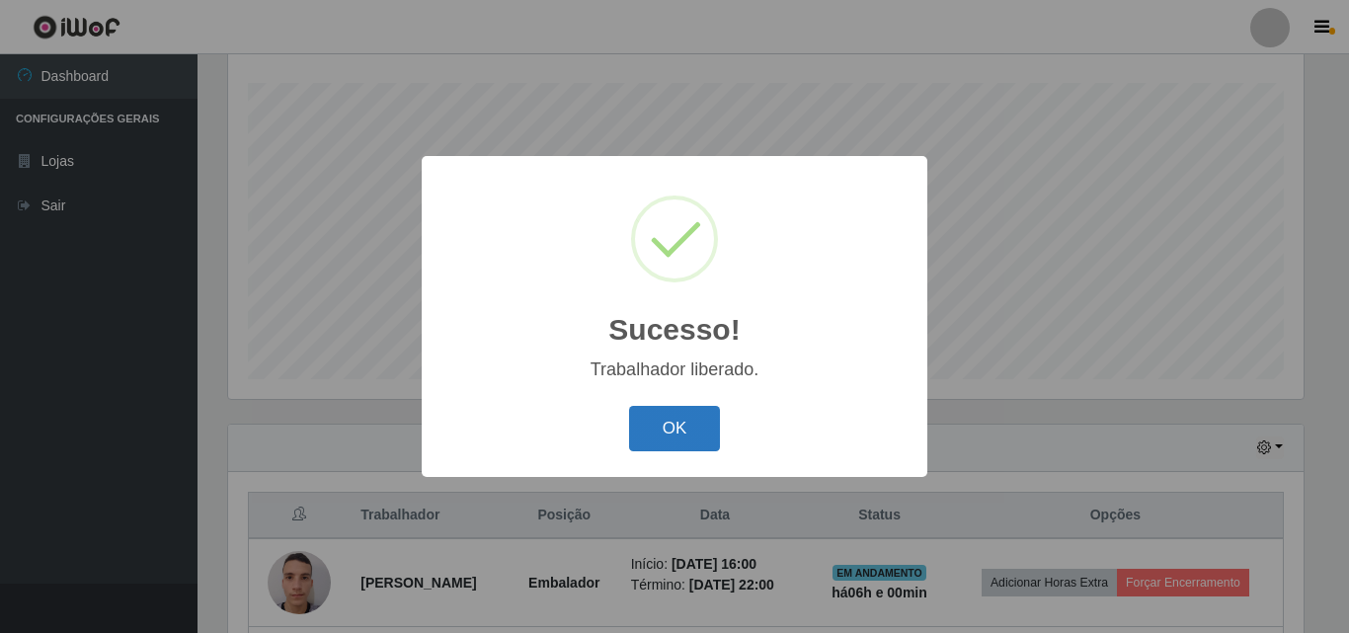
click at [672, 437] on button "OK" at bounding box center [675, 429] width 92 height 46
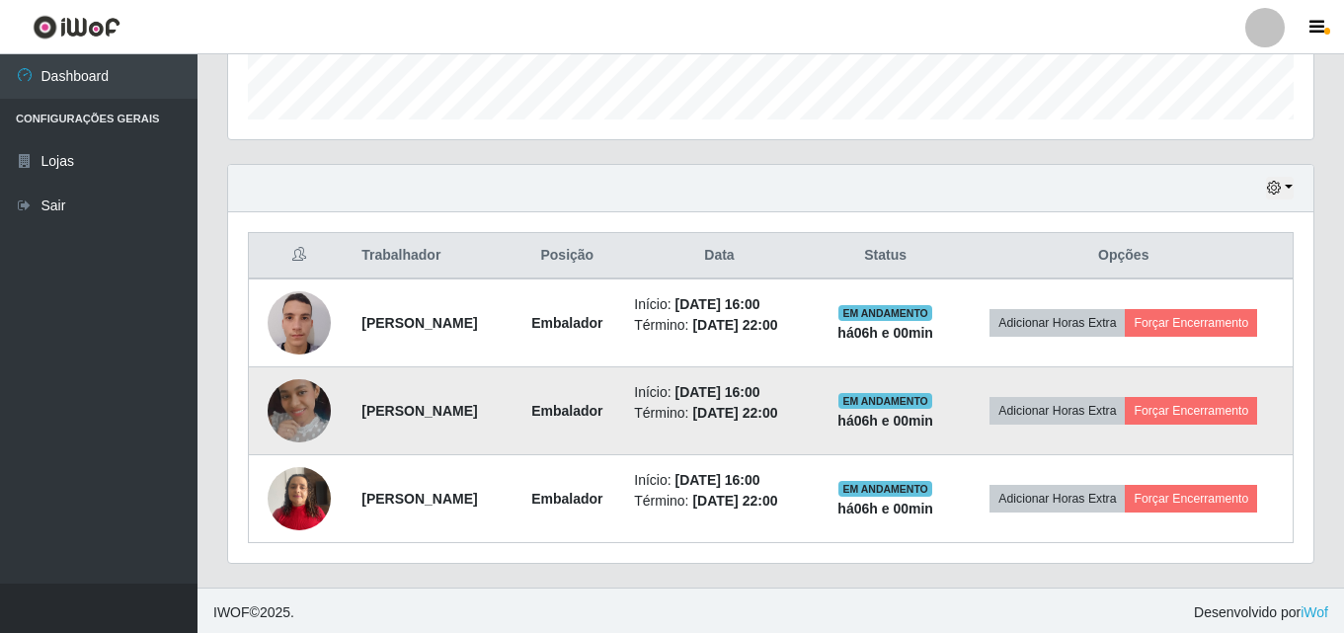
scroll to position [591, 0]
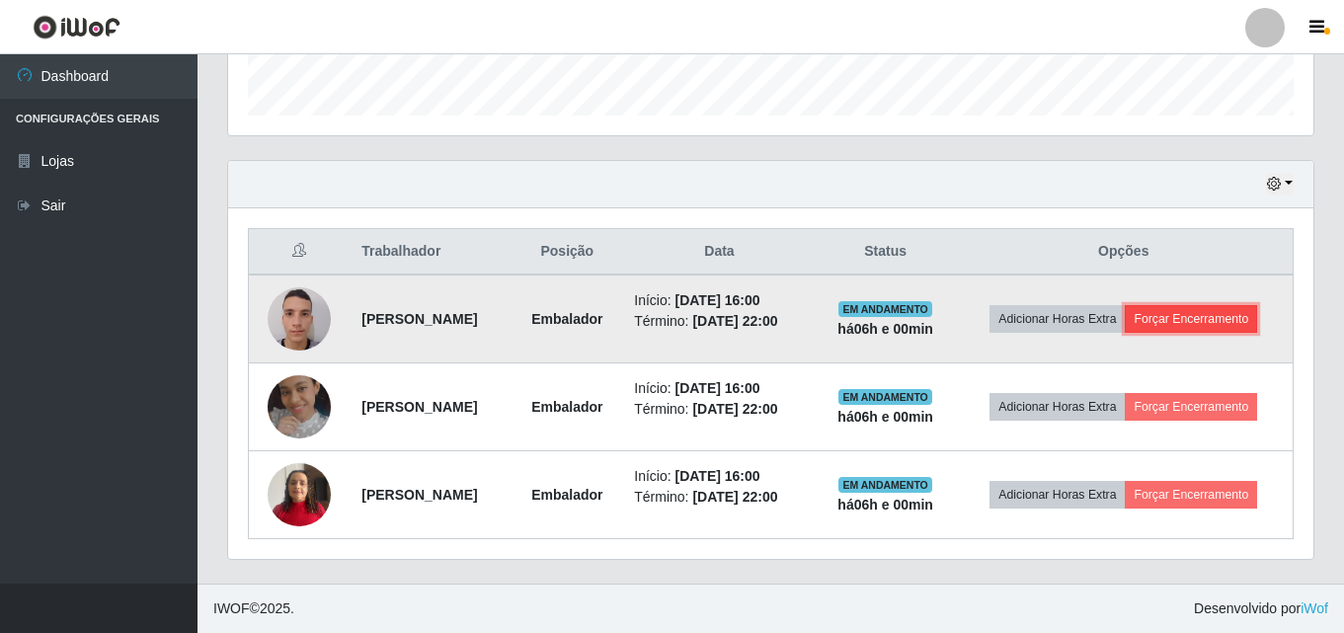
click at [1214, 324] on button "Forçar Encerramento" at bounding box center [1191, 319] width 132 height 28
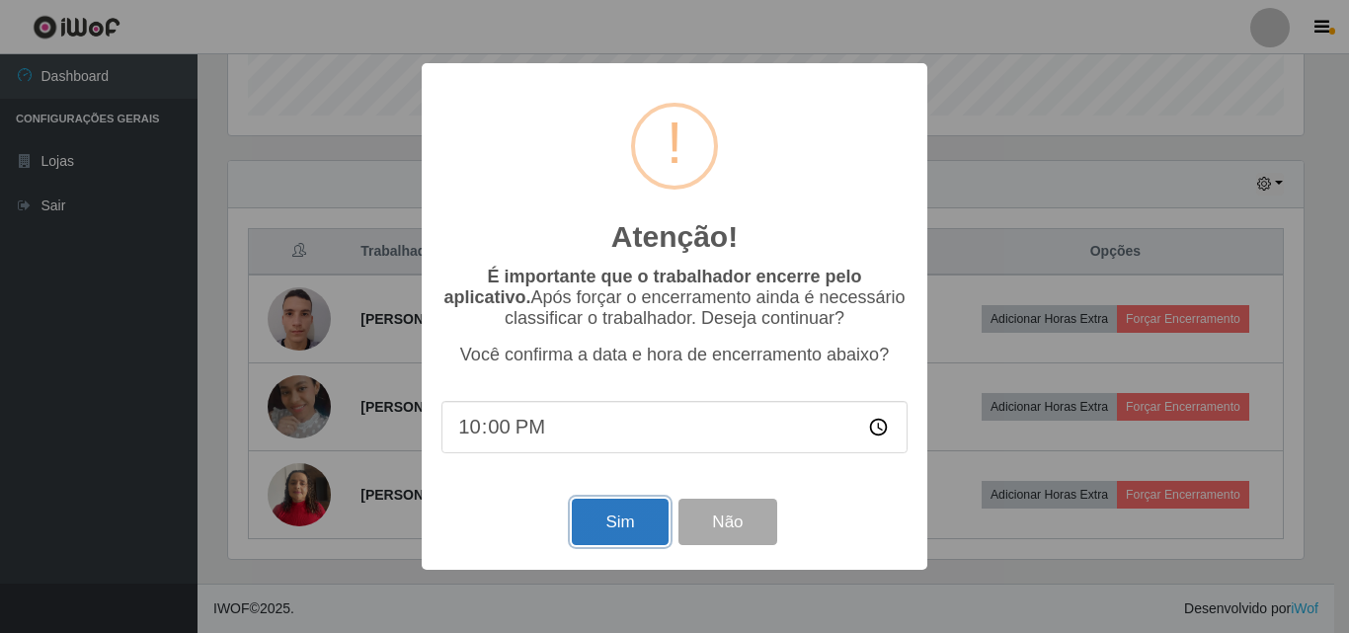
click at [638, 529] on button "Sim" at bounding box center [620, 522] width 96 height 46
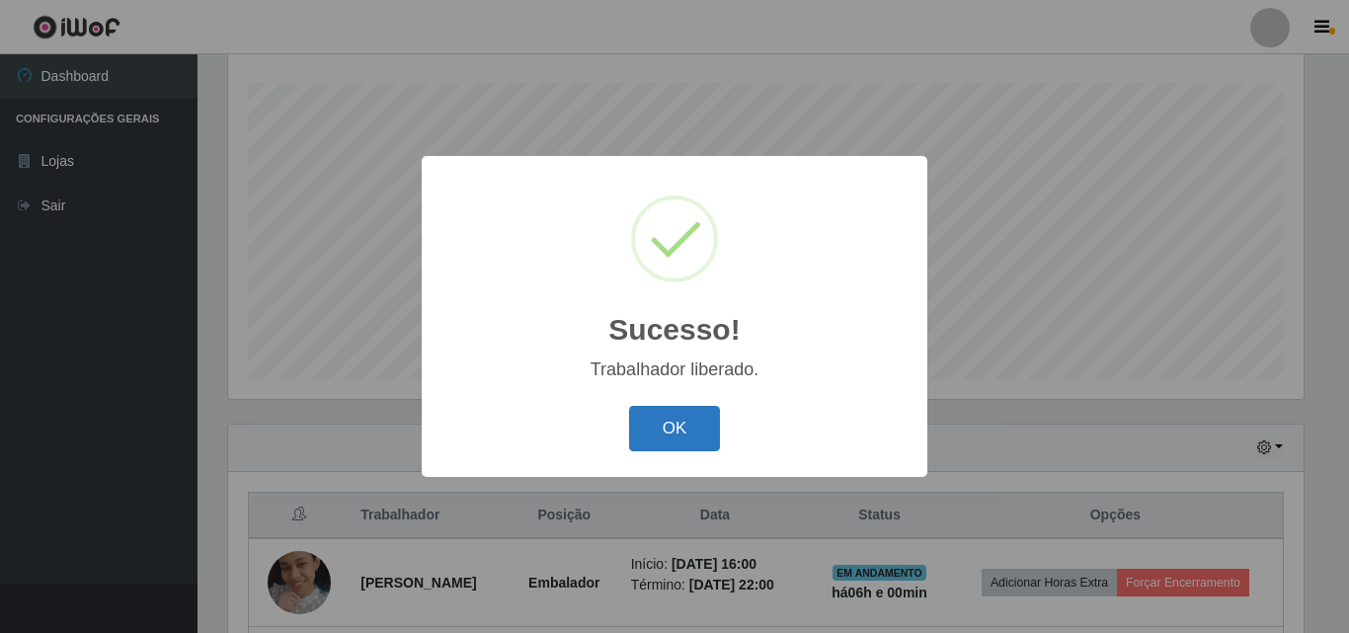
click at [654, 430] on button "OK" at bounding box center [675, 429] width 92 height 46
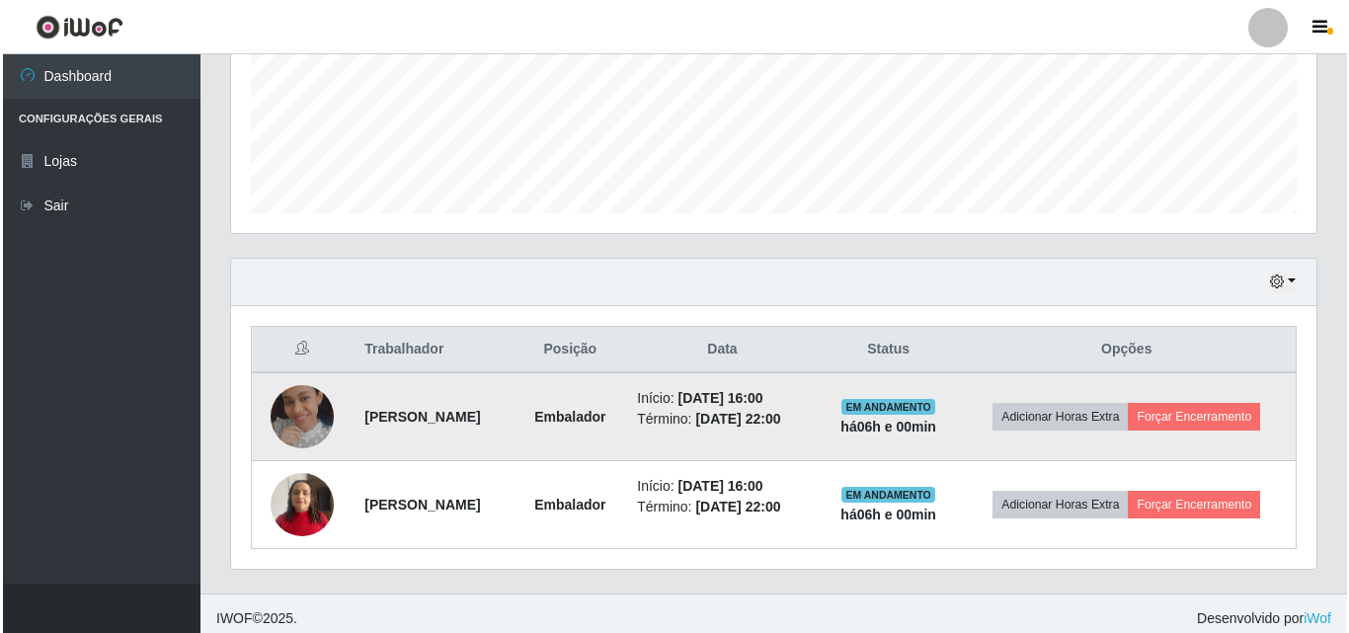
scroll to position [503, 0]
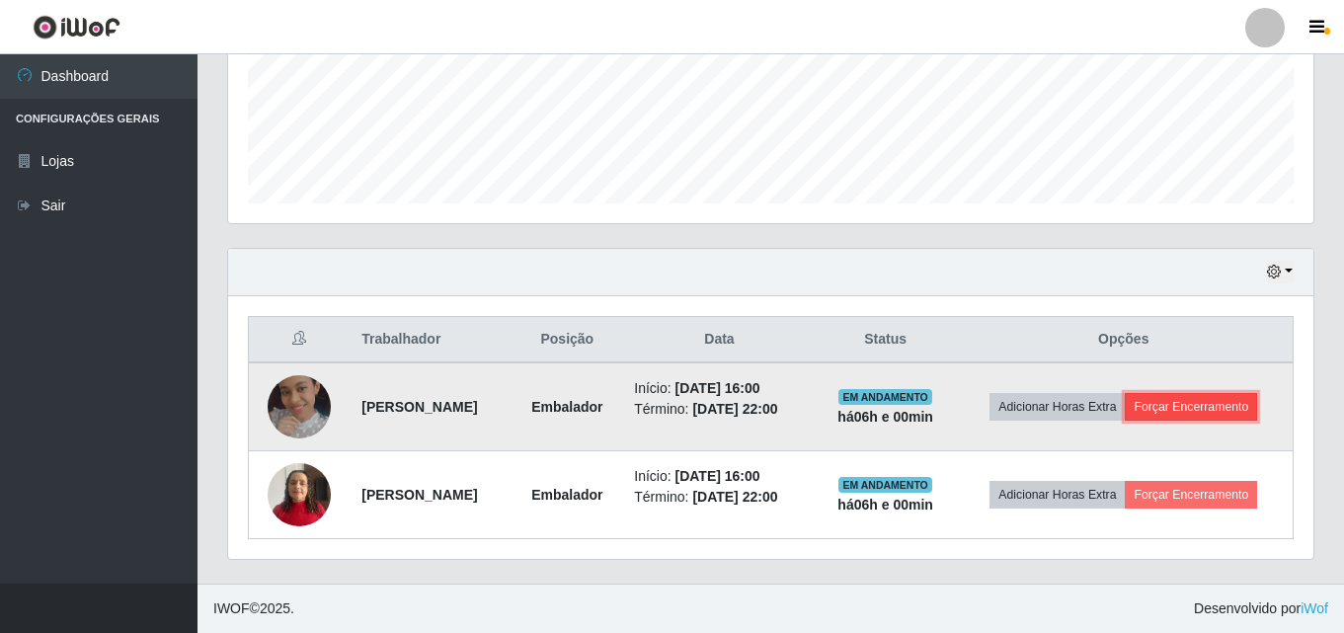
click at [1218, 410] on button "Forçar Encerramento" at bounding box center [1191, 407] width 132 height 28
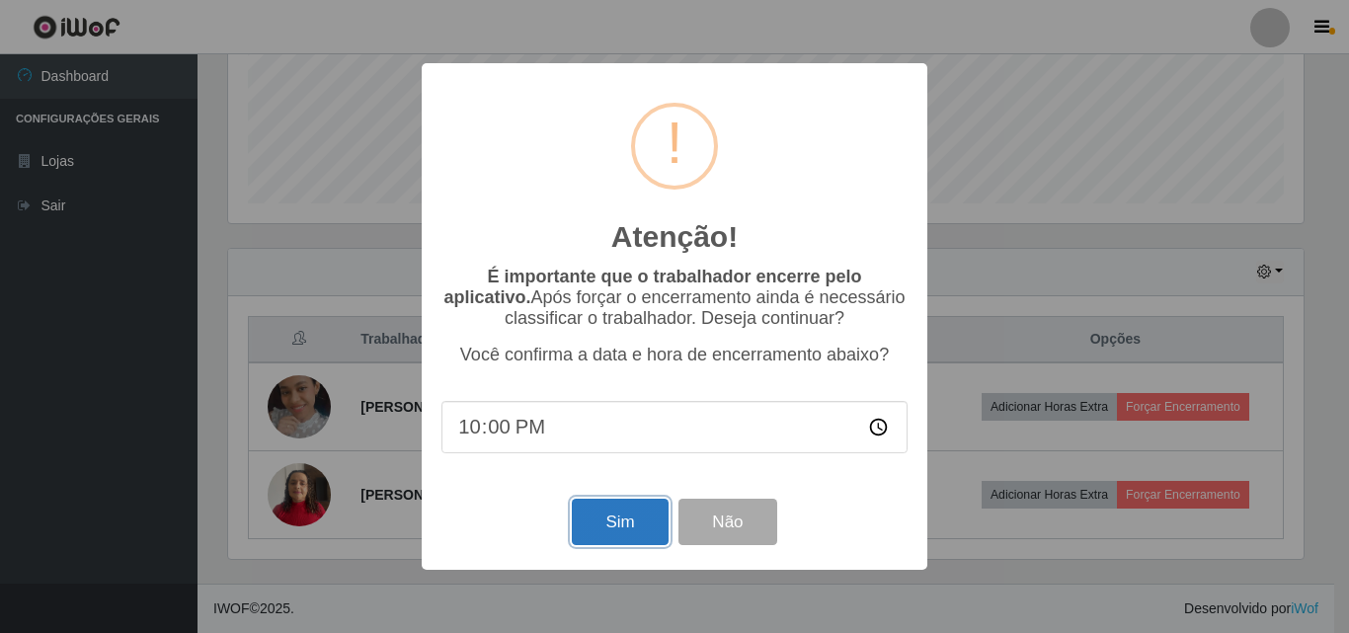
click at [605, 533] on button "Sim" at bounding box center [620, 522] width 96 height 46
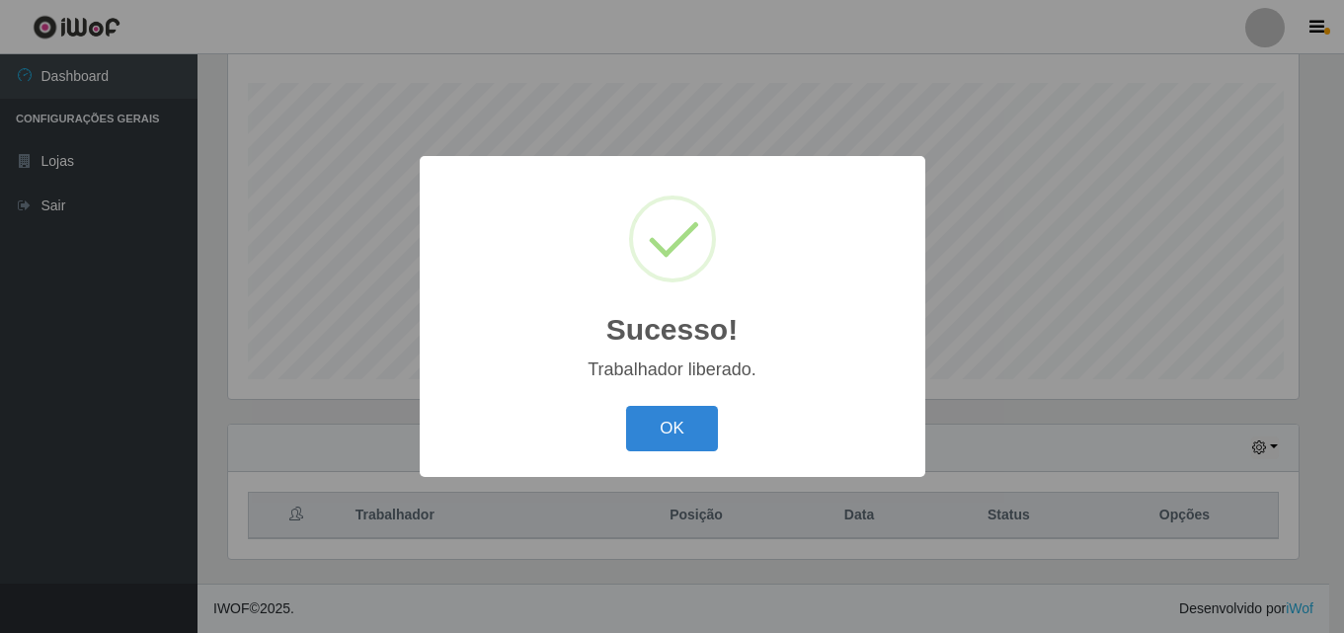
scroll to position [0, 0]
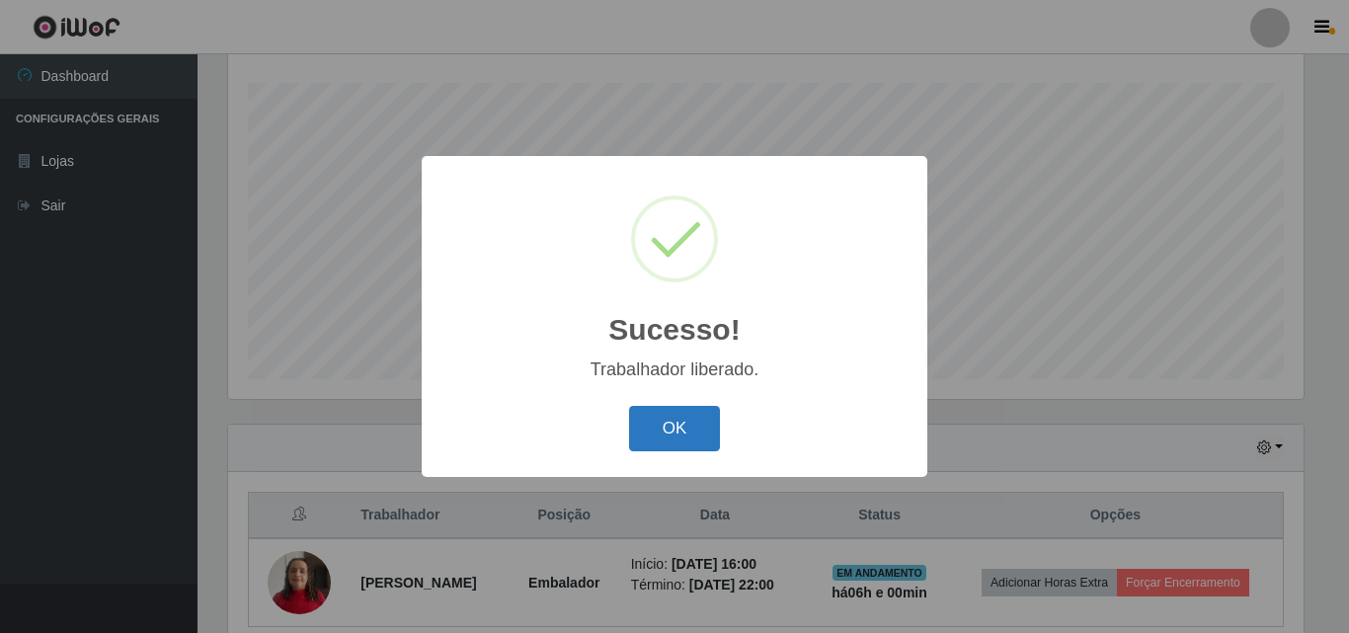
click at [703, 426] on button "OK" at bounding box center [675, 429] width 92 height 46
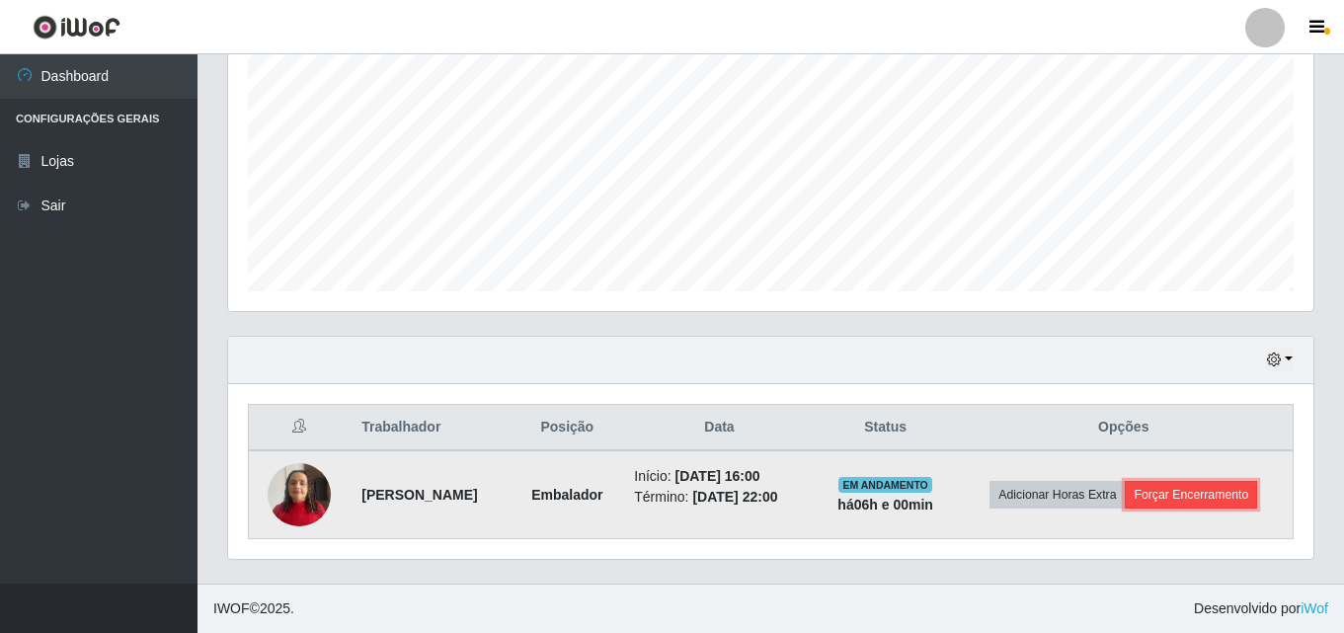
click at [1244, 501] on button "Forçar Encerramento" at bounding box center [1191, 495] width 132 height 28
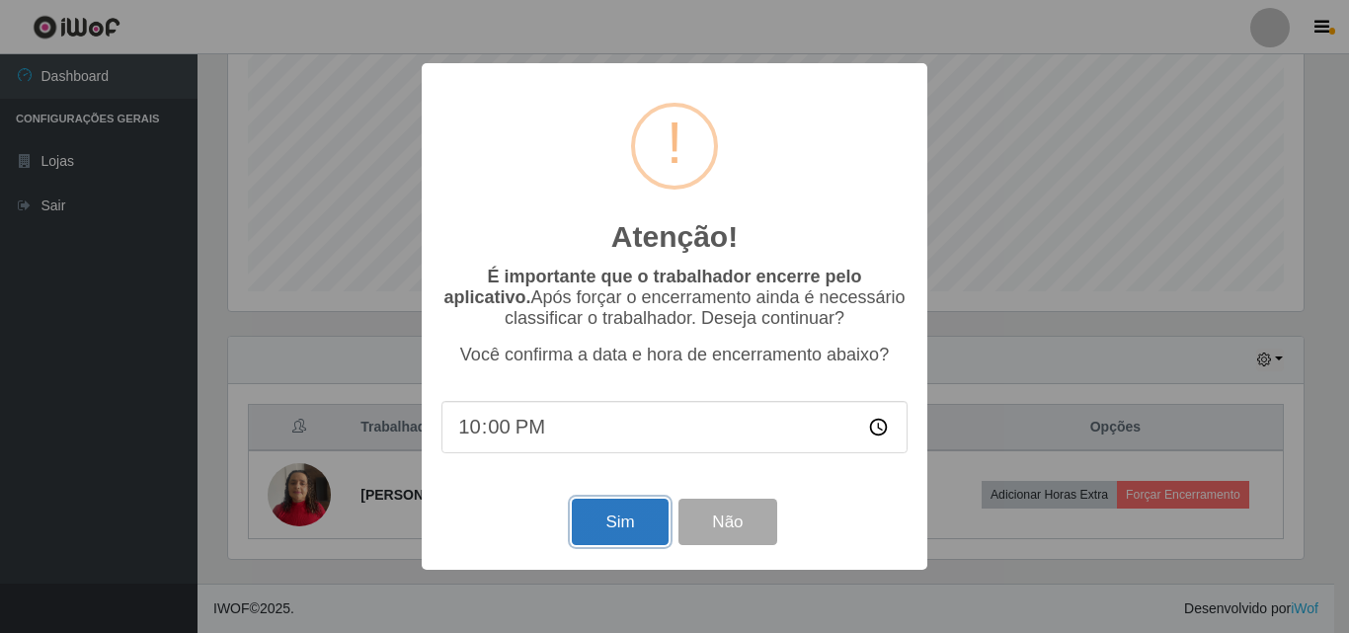
click at [602, 524] on button "Sim" at bounding box center [620, 522] width 96 height 46
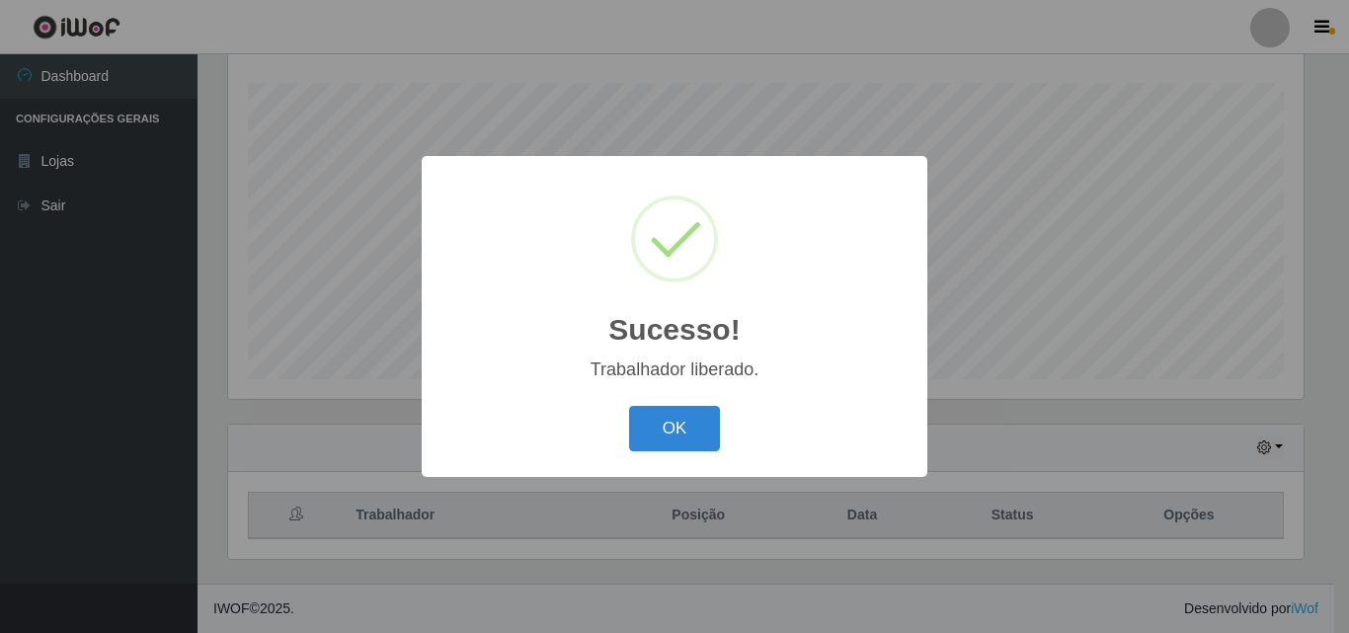
drag, startPoint x: 677, startPoint y: 414, endPoint x: 618, endPoint y: 346, distance: 90.3
click at [674, 416] on button "OK" at bounding box center [675, 429] width 92 height 46
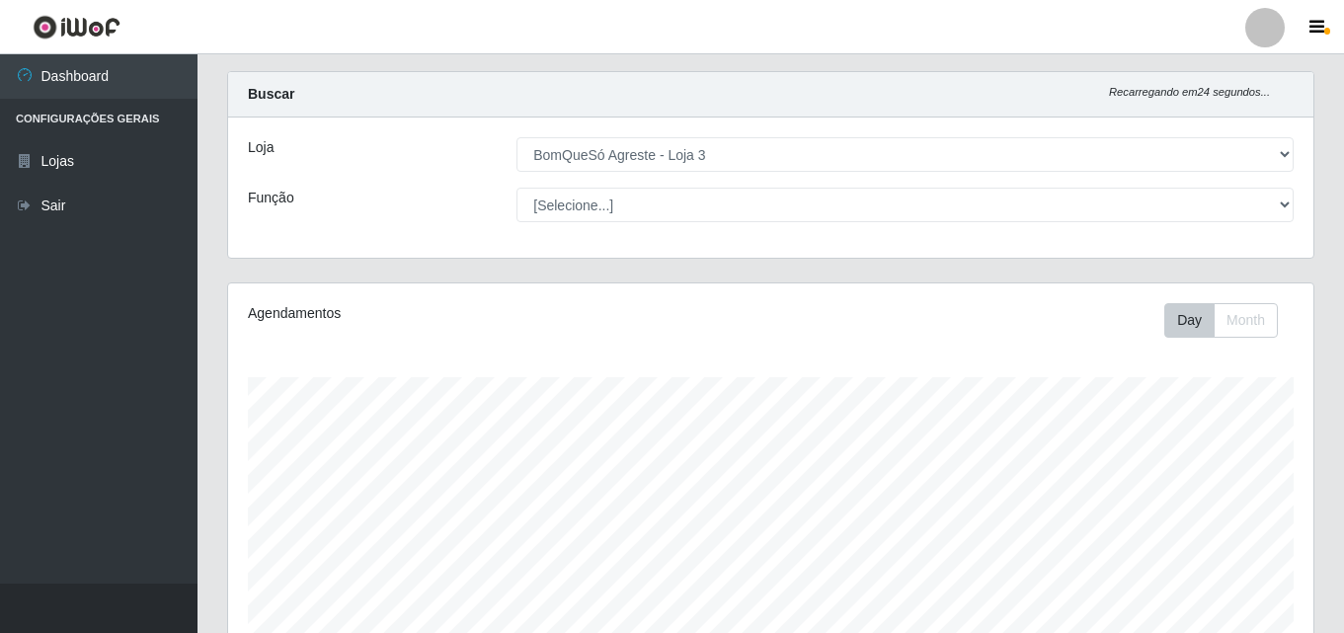
scroll to position [31, 0]
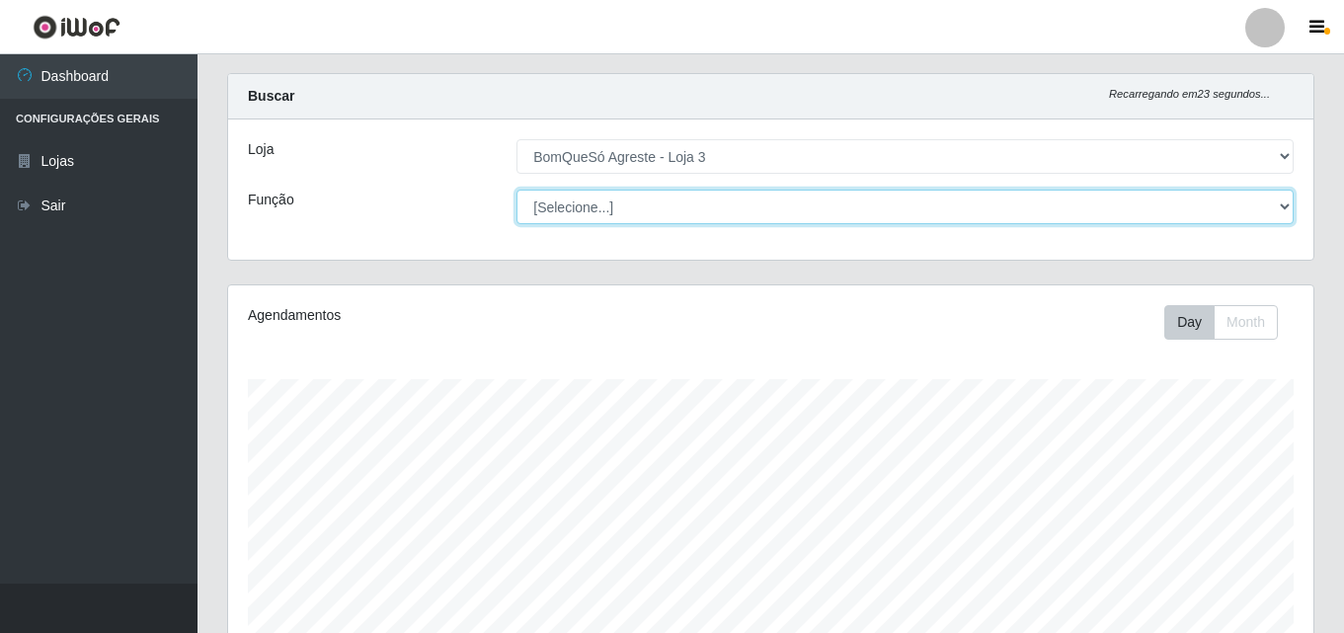
click at [1285, 199] on select "[Selecione...] ASG ASG + ASG ++ Balconista Balconista + Balconista ++ Embalador…" at bounding box center [904, 207] width 777 height 35
click at [1284, 202] on select "[Selecione...] ASG ASG + ASG ++ Balconista Balconista + Balconista ++ Embalador…" at bounding box center [904, 207] width 777 height 35
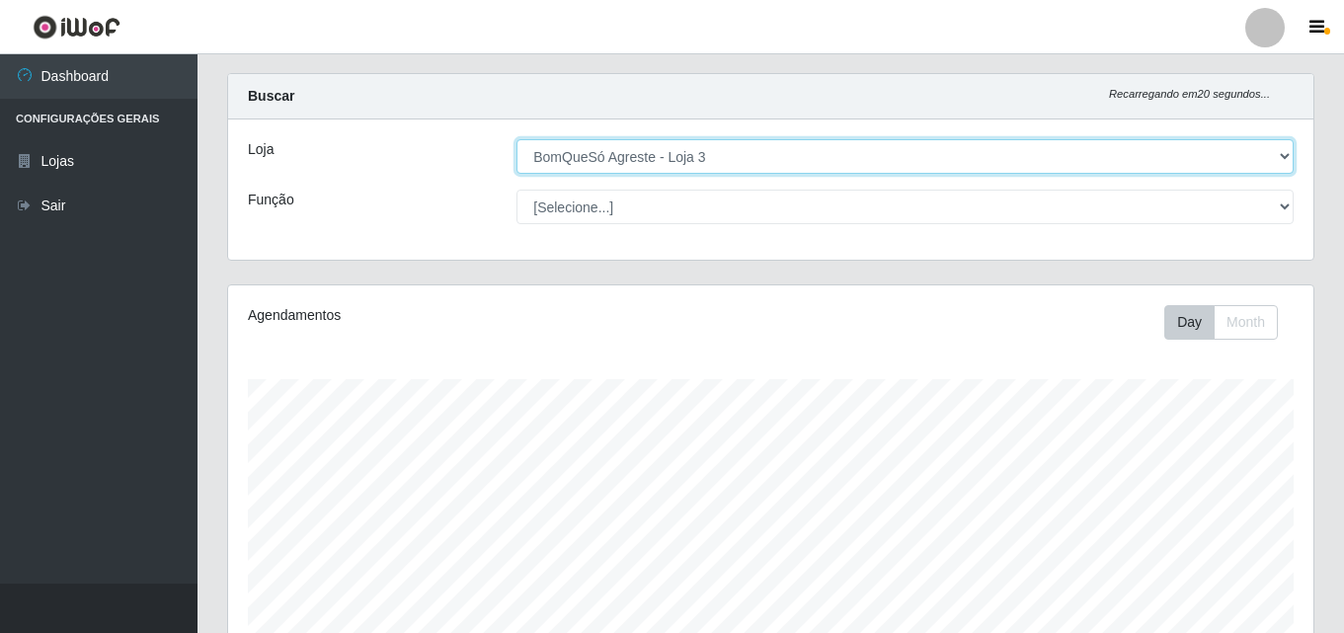
click at [1279, 153] on select "[Selecione...] BomQueSó Agreste - Loja 3" at bounding box center [904, 156] width 777 height 35
click at [516, 139] on select "[Selecione...] BomQueSó Agreste - Loja 3" at bounding box center [904, 156] width 777 height 35
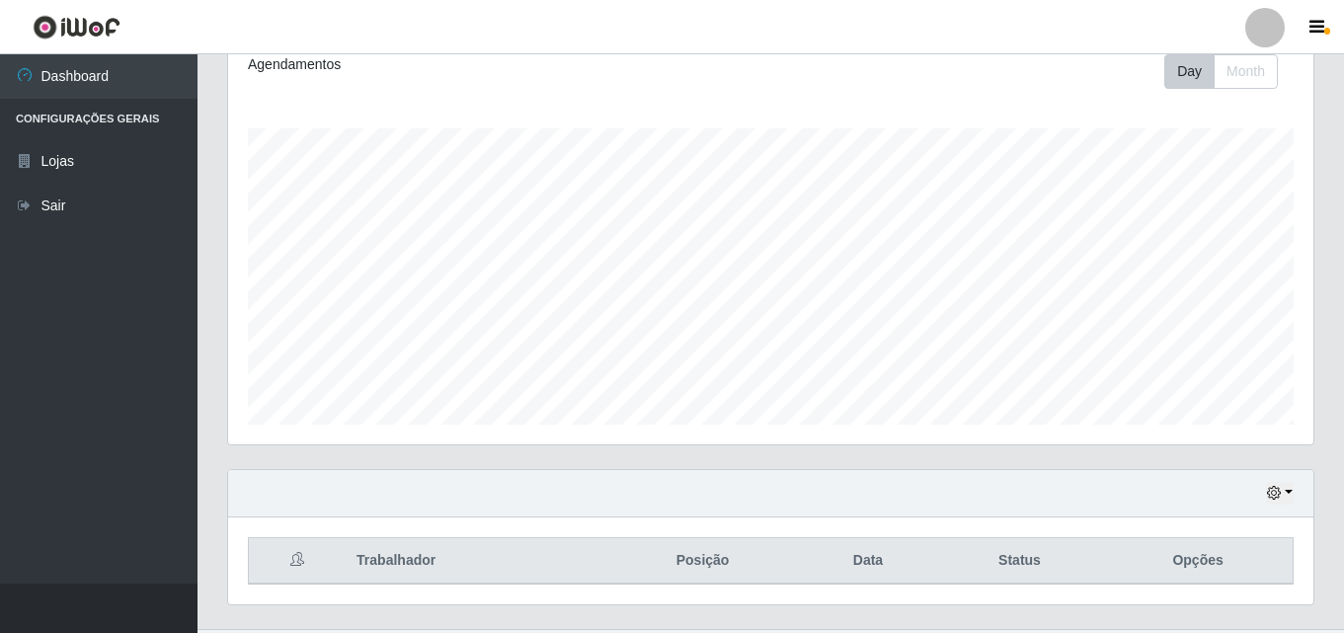
scroll to position [327, 0]
